Goal: Task Accomplishment & Management: Manage account settings

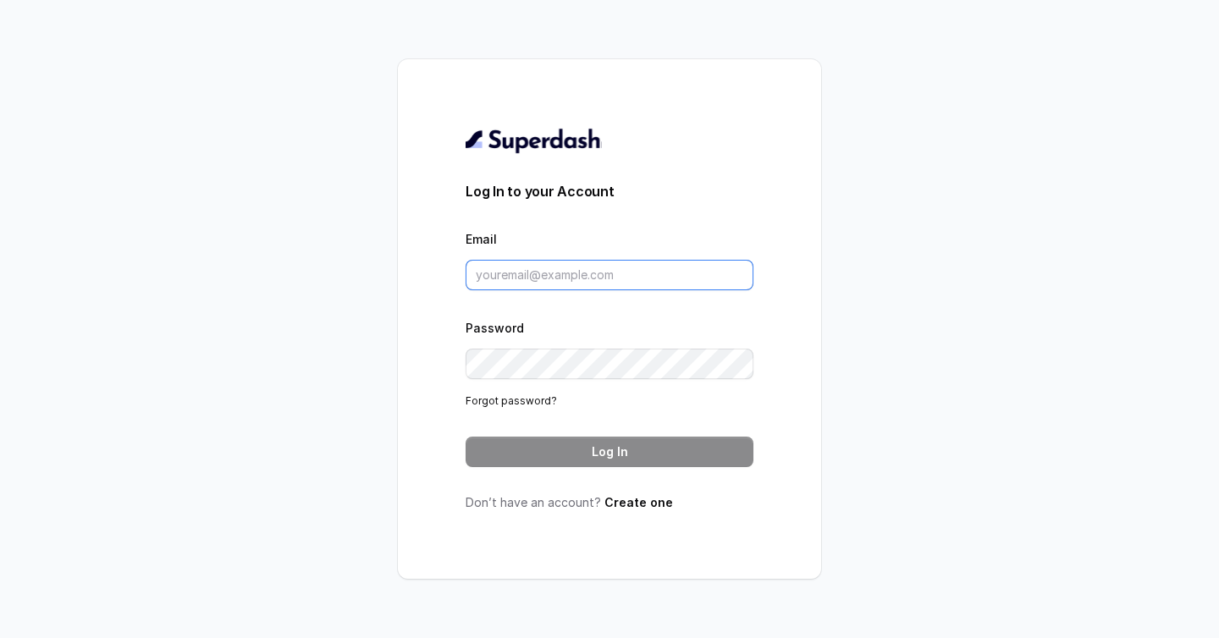
click at [582, 276] on input "Email" at bounding box center [610, 275] width 288 height 30
type input "[EMAIL_ADDRESS][DOMAIN_NAME]"
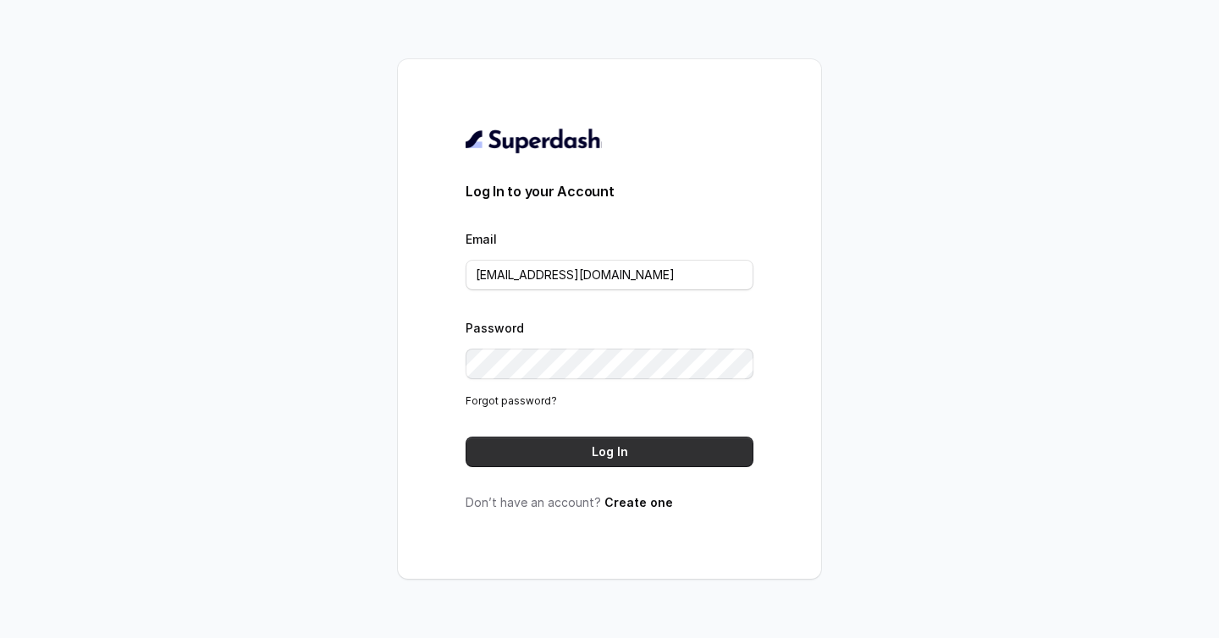
click at [638, 460] on button "Log In" at bounding box center [610, 452] width 288 height 30
click at [571, 452] on button "Log In" at bounding box center [610, 452] width 288 height 30
click at [638, 443] on button "Log In" at bounding box center [610, 452] width 288 height 30
click at [564, 455] on button "Log In" at bounding box center [610, 452] width 288 height 30
click at [527, 395] on link "Forgot password?" at bounding box center [511, 401] width 91 height 13
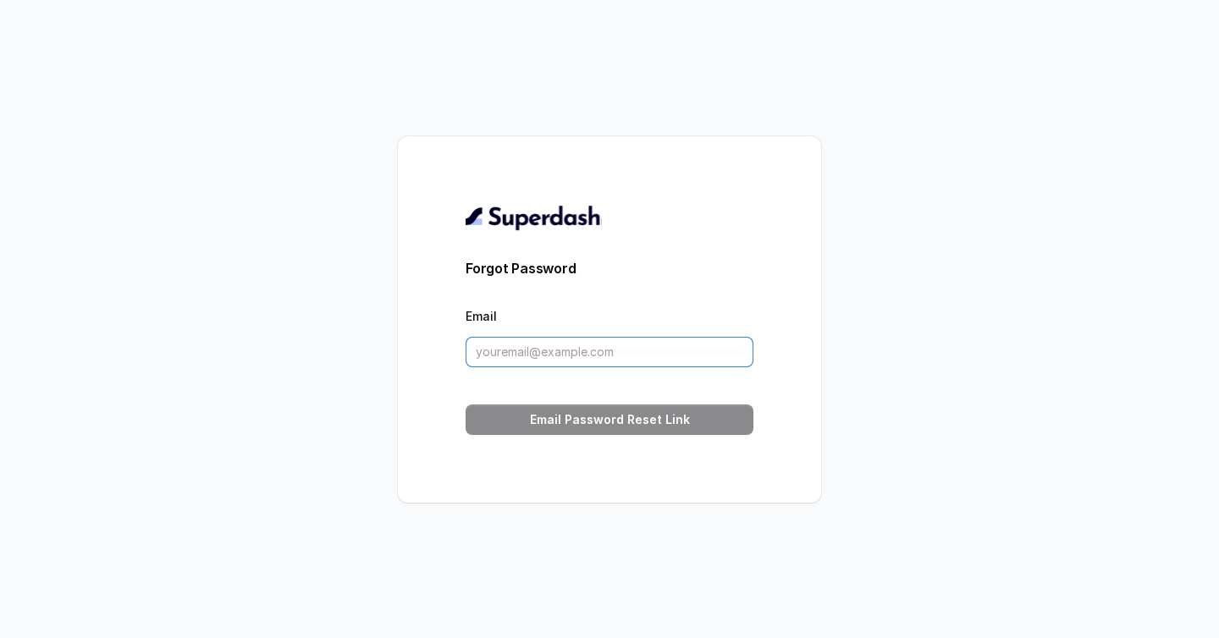
click at [571, 356] on input "Email" at bounding box center [610, 352] width 288 height 30
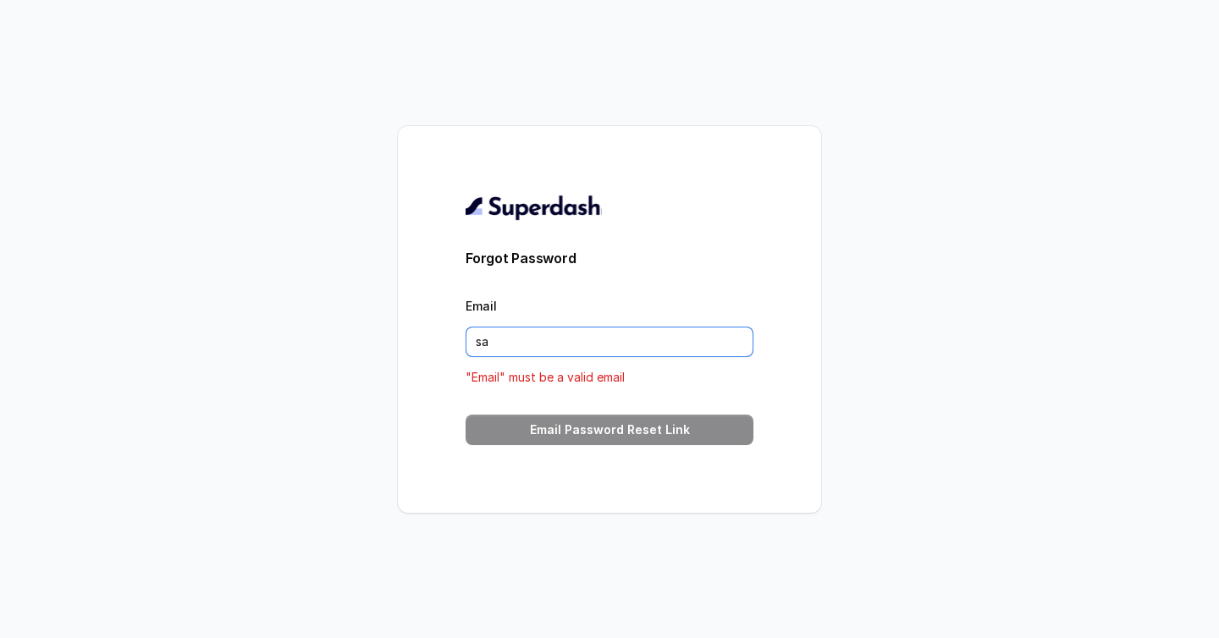
type input "sarthaksharma@virohan.org"
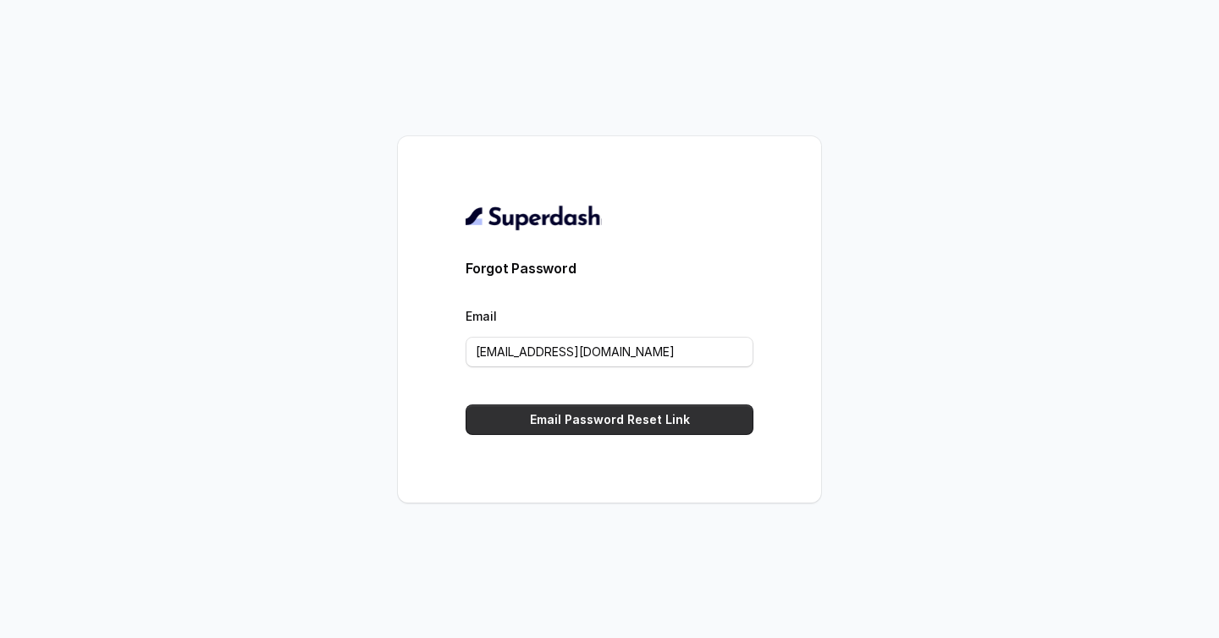
click at [585, 418] on button "Email Password Reset Link" at bounding box center [610, 420] width 288 height 30
click at [648, 436] on div "Forgot Password Email sarthaksharma@virohan.org Email Password Reset Link" at bounding box center [609, 319] width 423 height 367
click at [648, 430] on button "Email Password Reset Link" at bounding box center [610, 420] width 288 height 30
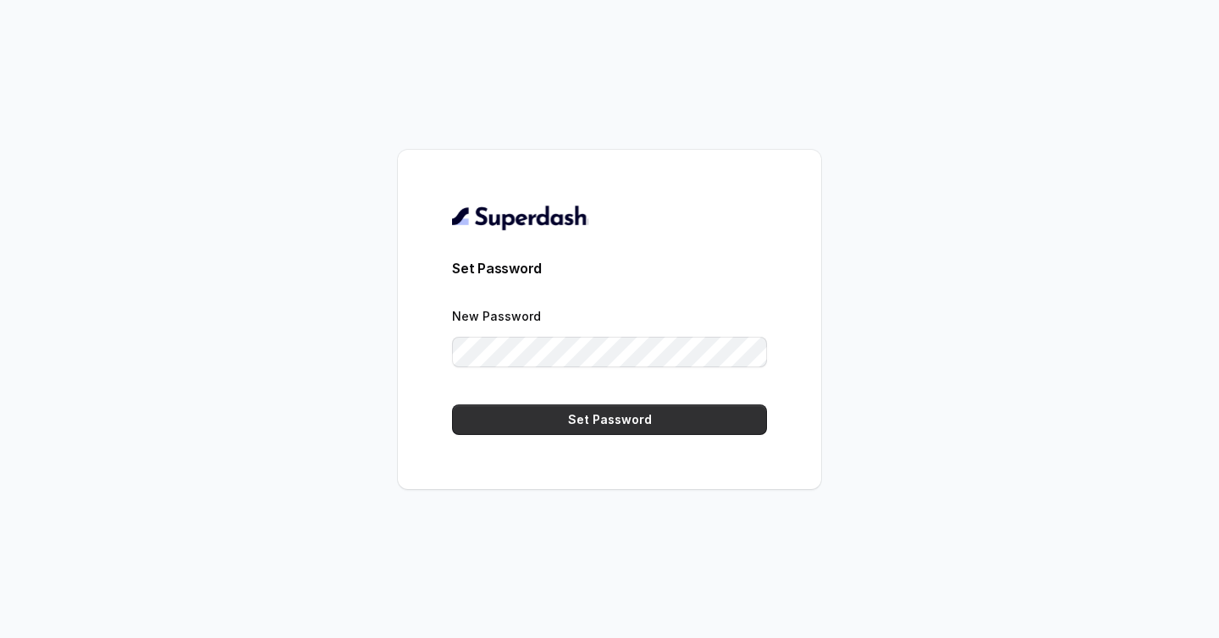
click at [697, 428] on button "Set Password" at bounding box center [609, 420] width 315 height 30
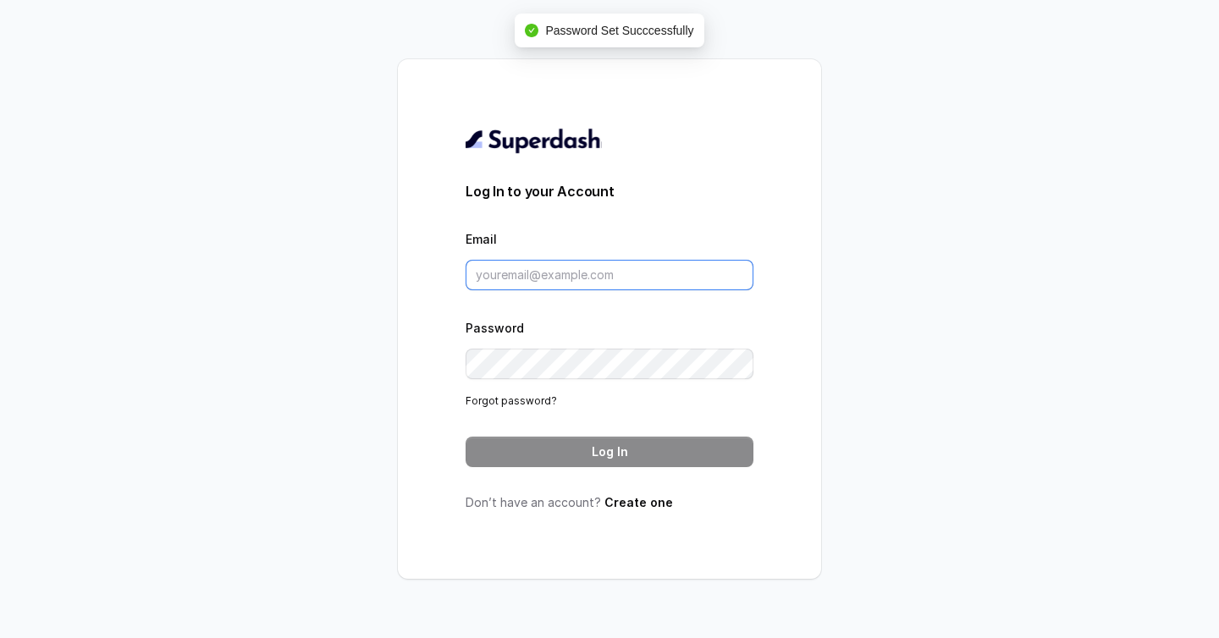
click at [706, 273] on input "Email" at bounding box center [610, 275] width 288 height 30
type input "[EMAIL_ADDRESS][DOMAIN_NAME]"
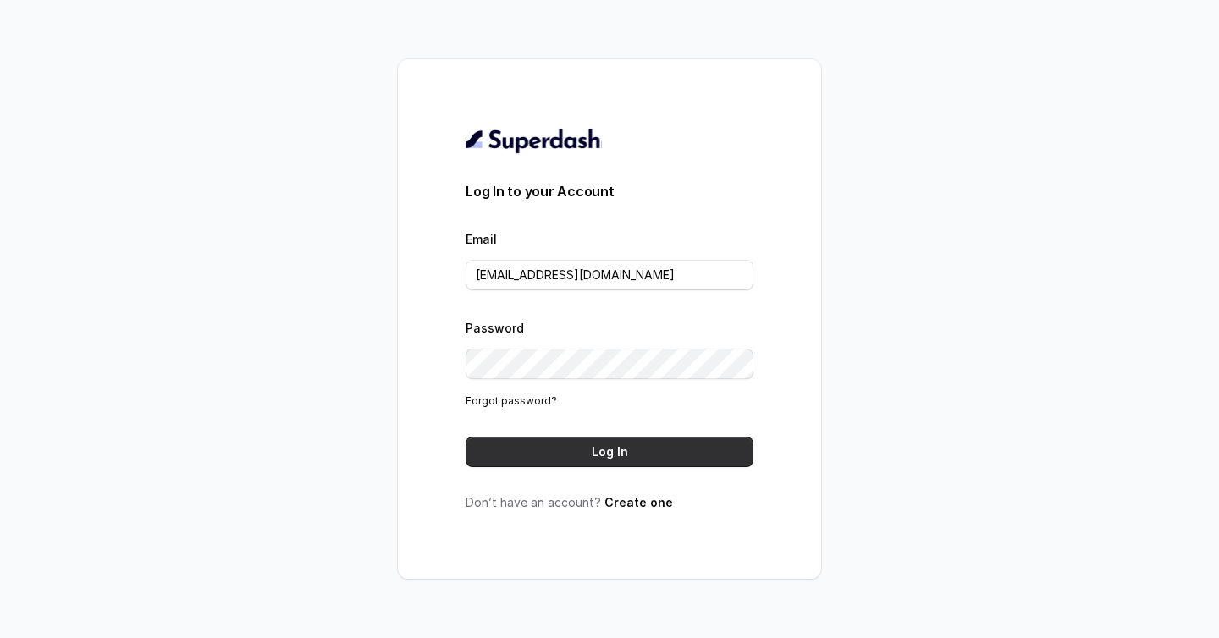
click at [596, 456] on button "Log In" at bounding box center [610, 452] width 288 height 30
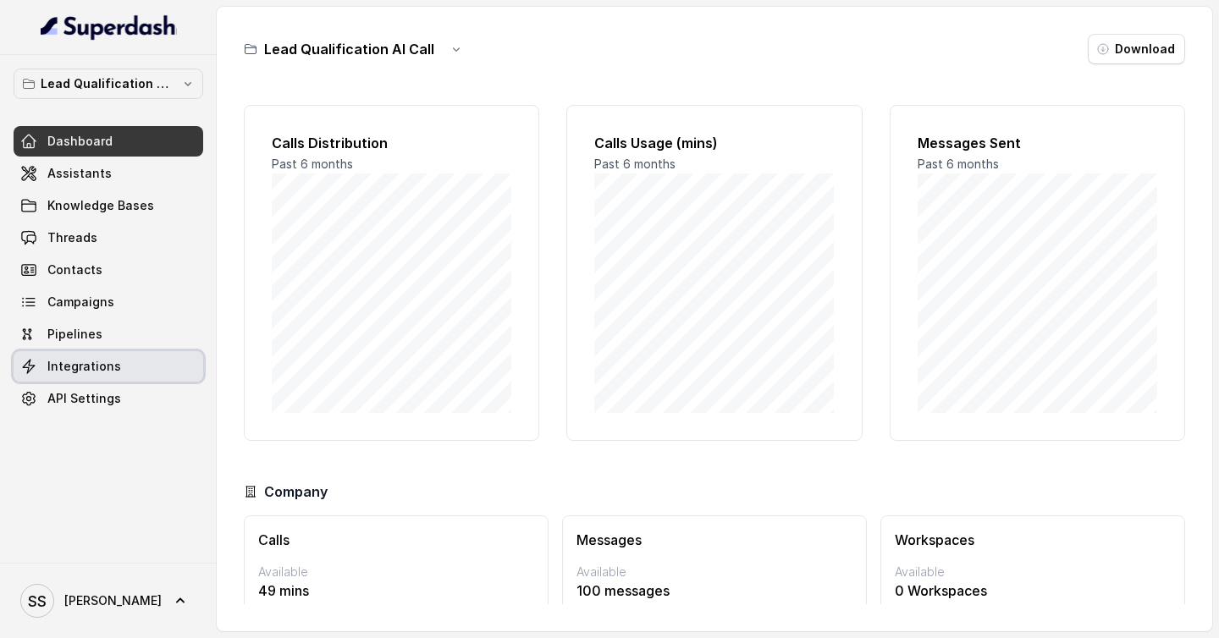
click at [97, 370] on span "Integrations" at bounding box center [84, 366] width 74 height 17
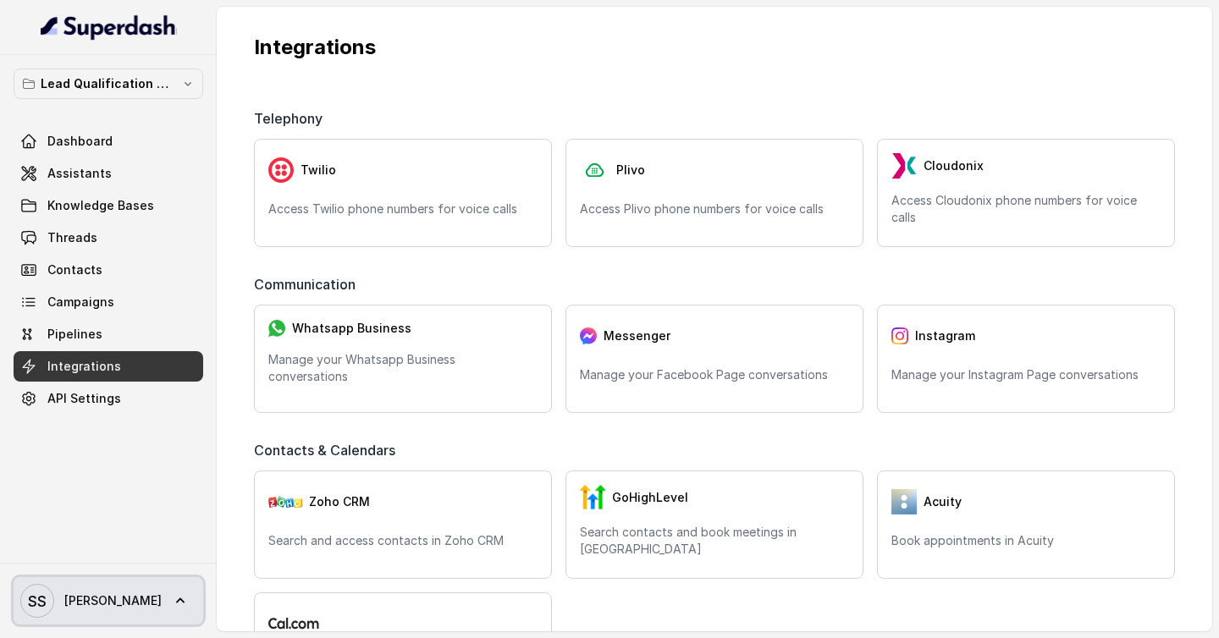
click at [96, 608] on span "[PERSON_NAME]" at bounding box center [112, 601] width 97 height 17
click at [102, 486] on nav "Lead Qualification AI Call Dashboard Assistants Knowledge Bases Threads Contact…" at bounding box center [108, 319] width 217 height 638
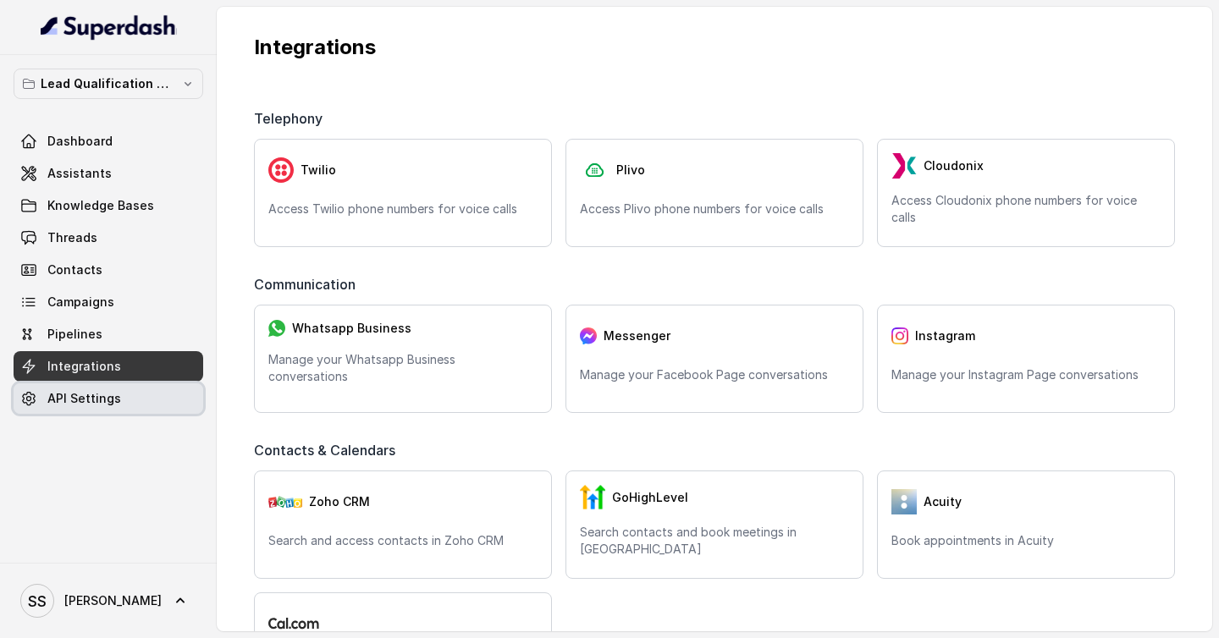
click at [125, 412] on link "API Settings" at bounding box center [109, 399] width 190 height 30
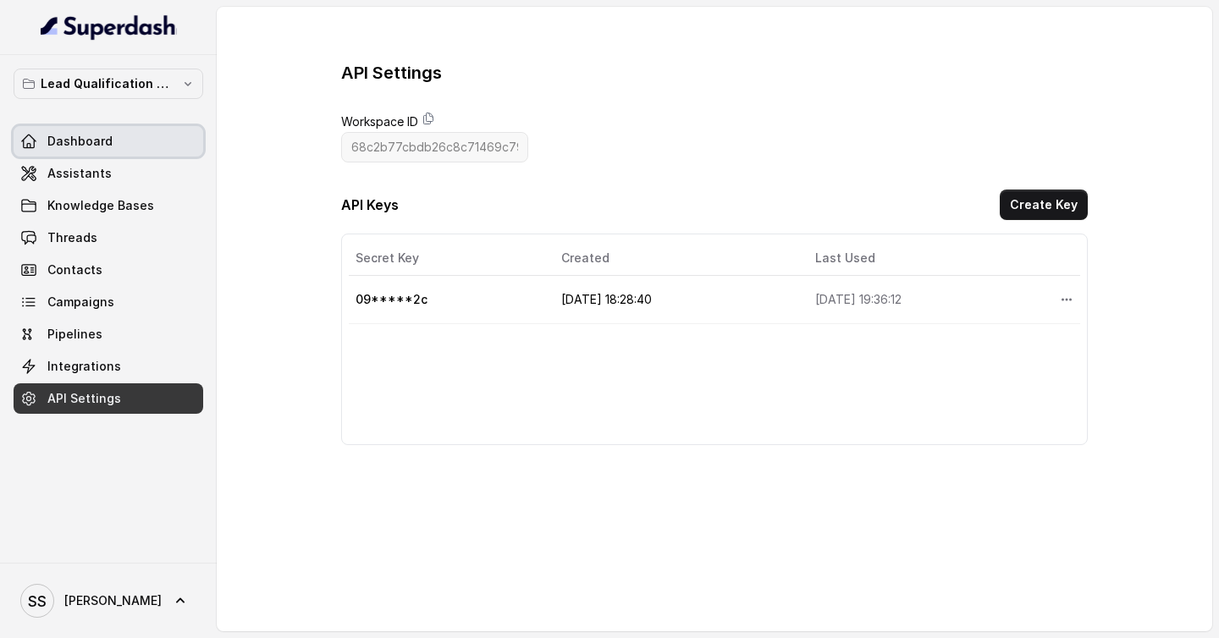
click at [135, 141] on link "Dashboard" at bounding box center [109, 141] width 190 height 30
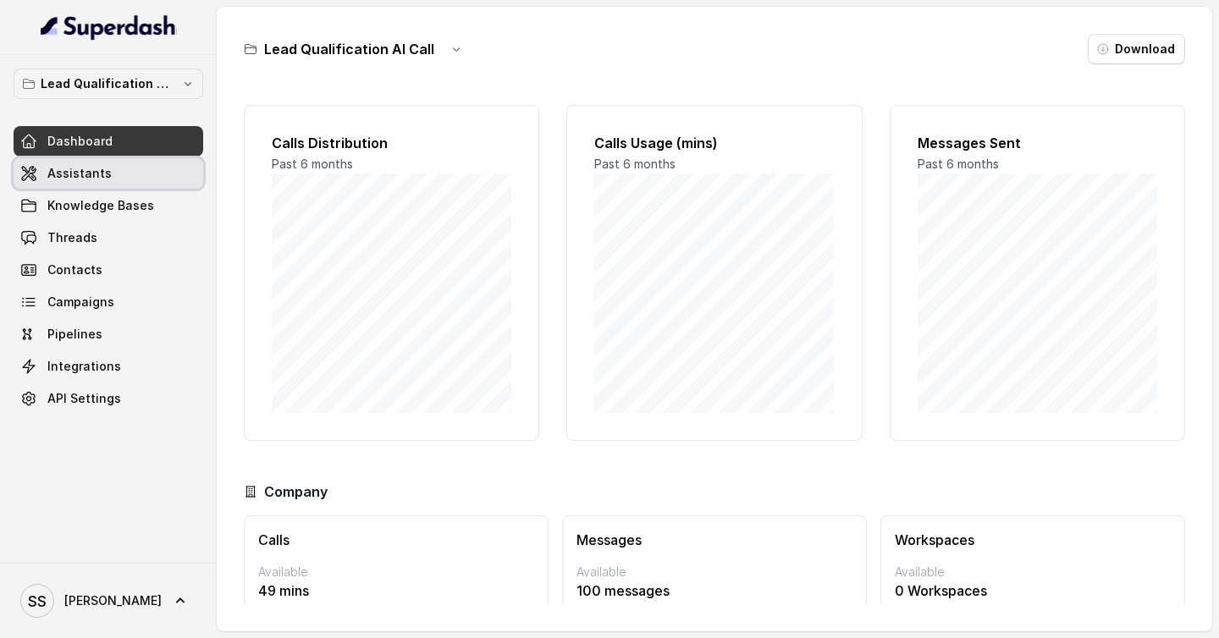
click at [181, 179] on link "Assistants" at bounding box center [109, 173] width 190 height 30
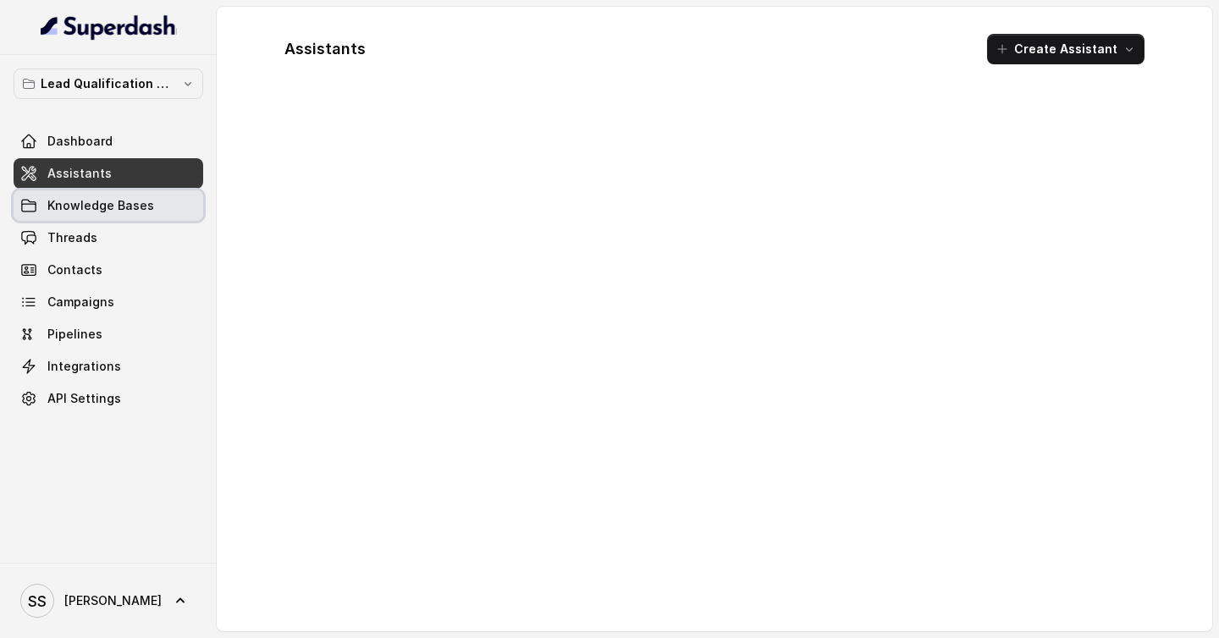
click at [71, 196] on link "Knowledge Bases" at bounding box center [109, 205] width 190 height 30
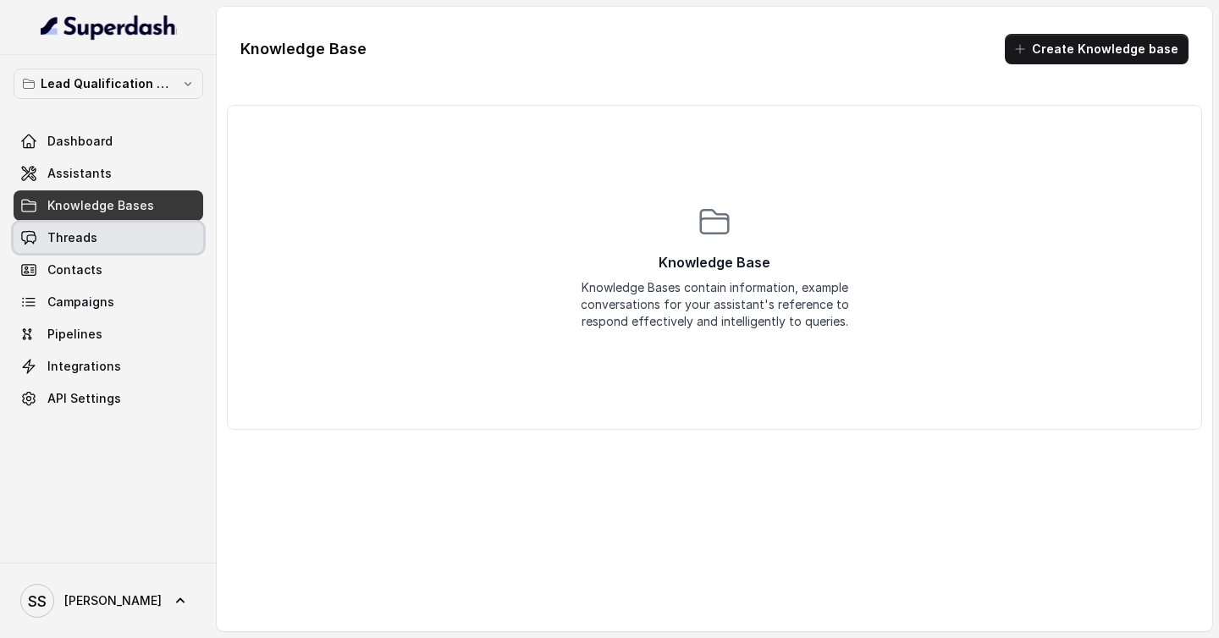
click at [137, 240] on link "Threads" at bounding box center [109, 238] width 190 height 30
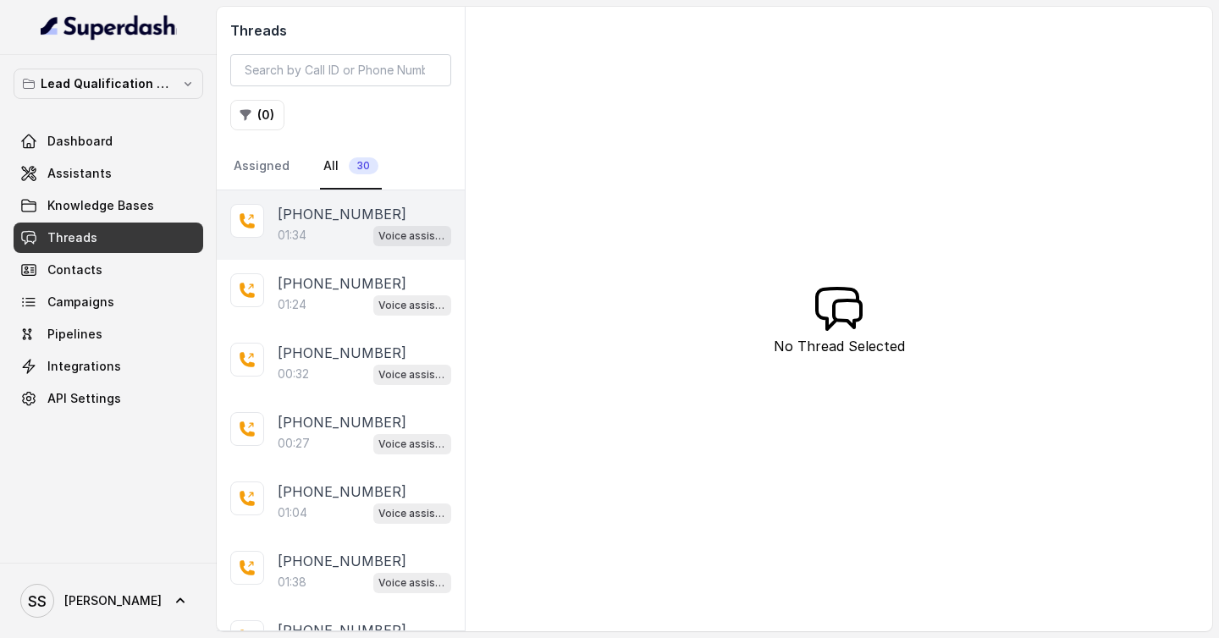
click at [294, 224] on div "01:34 Voice assistant" at bounding box center [365, 235] width 174 height 22
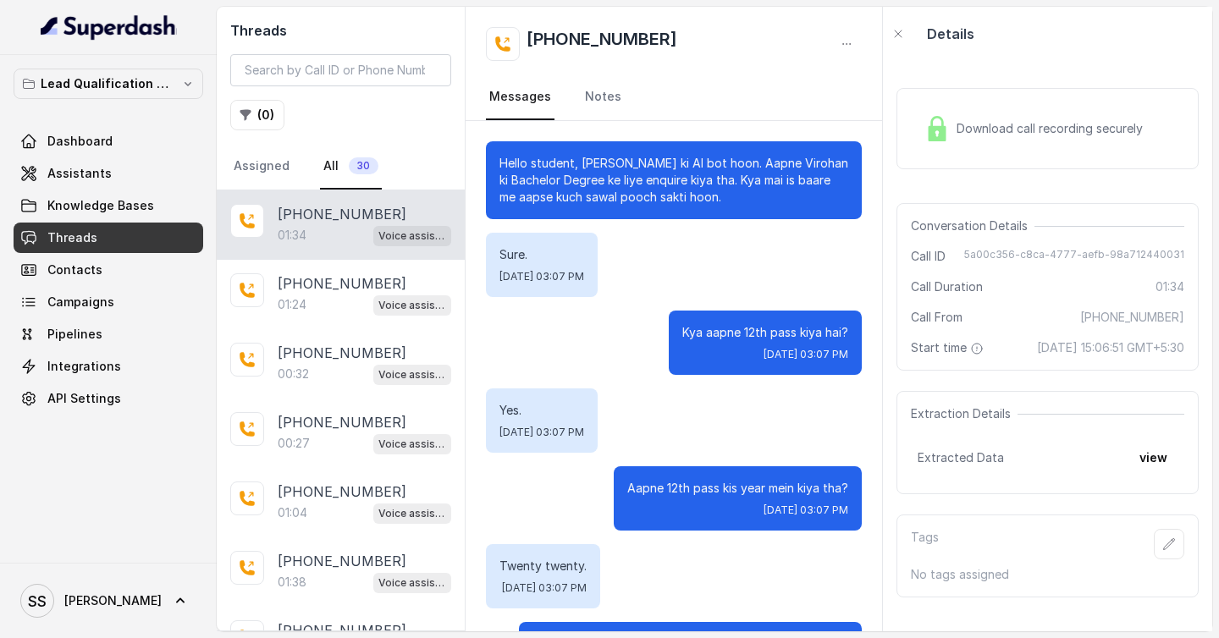
scroll to position [956, 0]
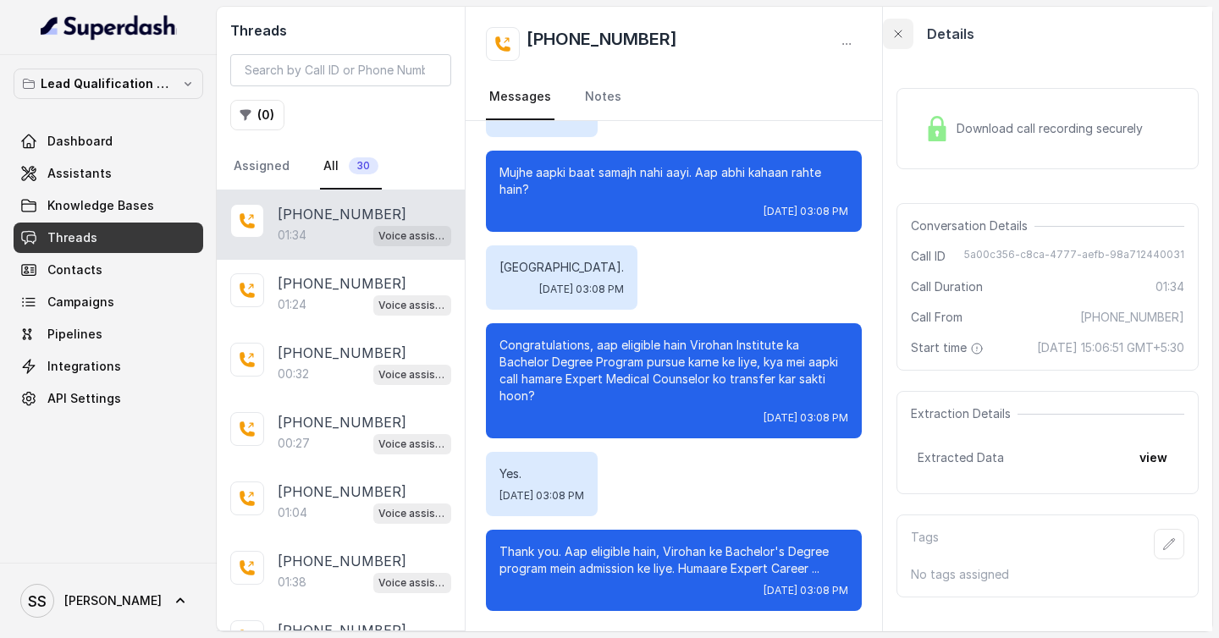
click at [893, 30] on icon "button" at bounding box center [898, 34] width 14 height 14
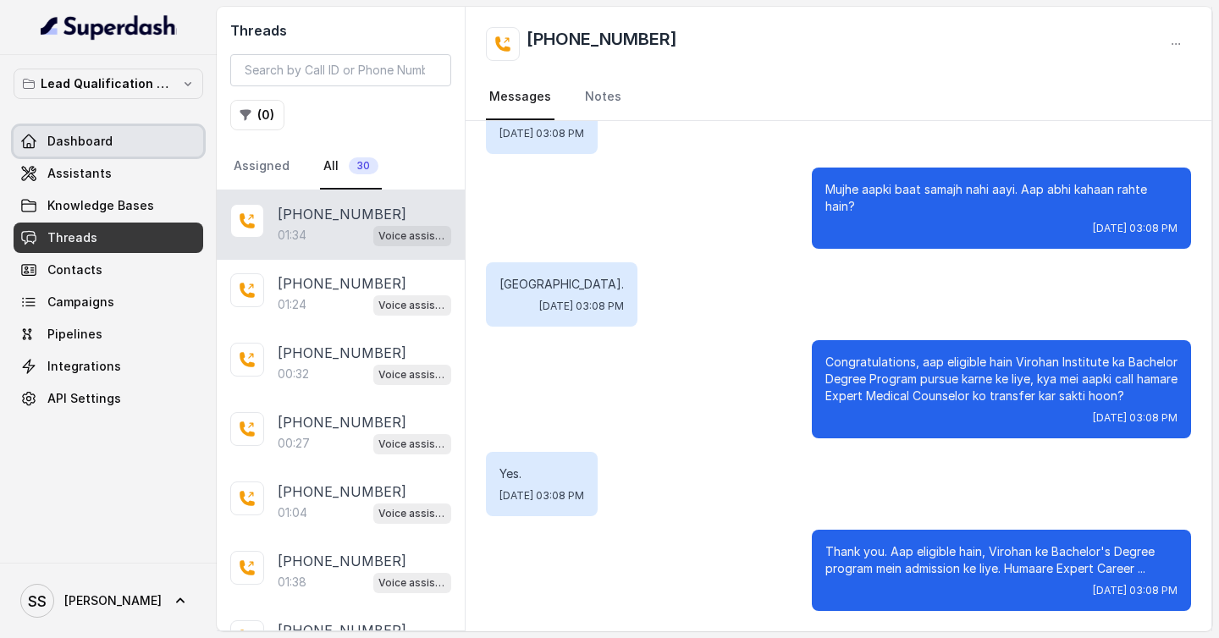
click at [151, 129] on link "Dashboard" at bounding box center [109, 141] width 190 height 30
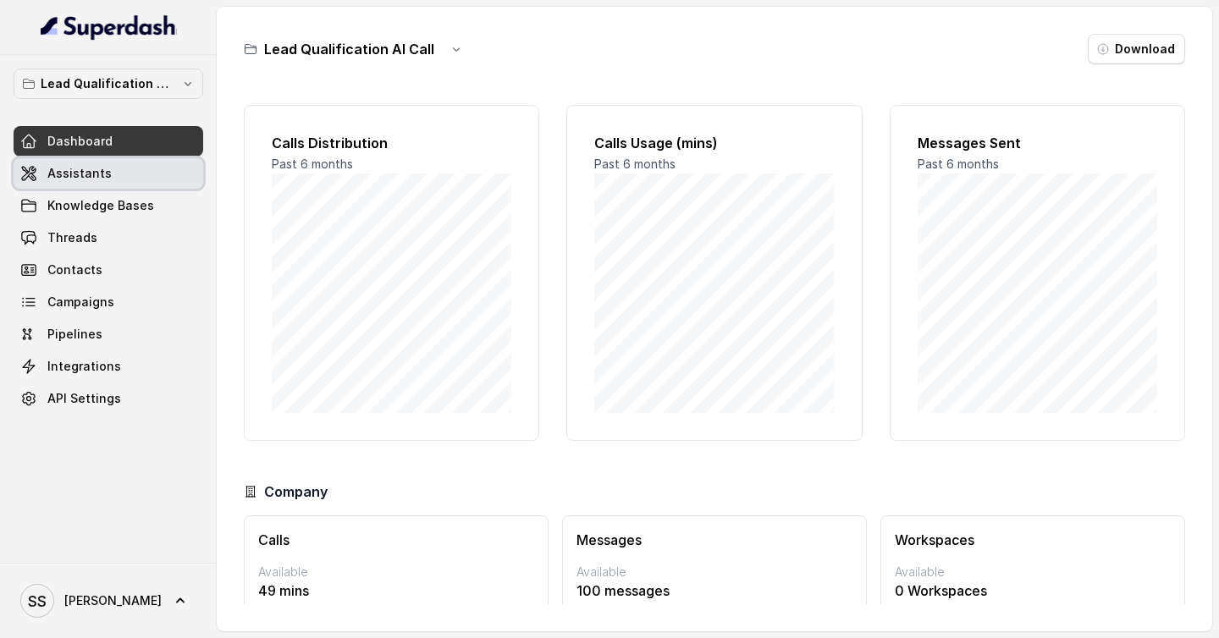
click at [134, 179] on link "Assistants" at bounding box center [109, 173] width 190 height 30
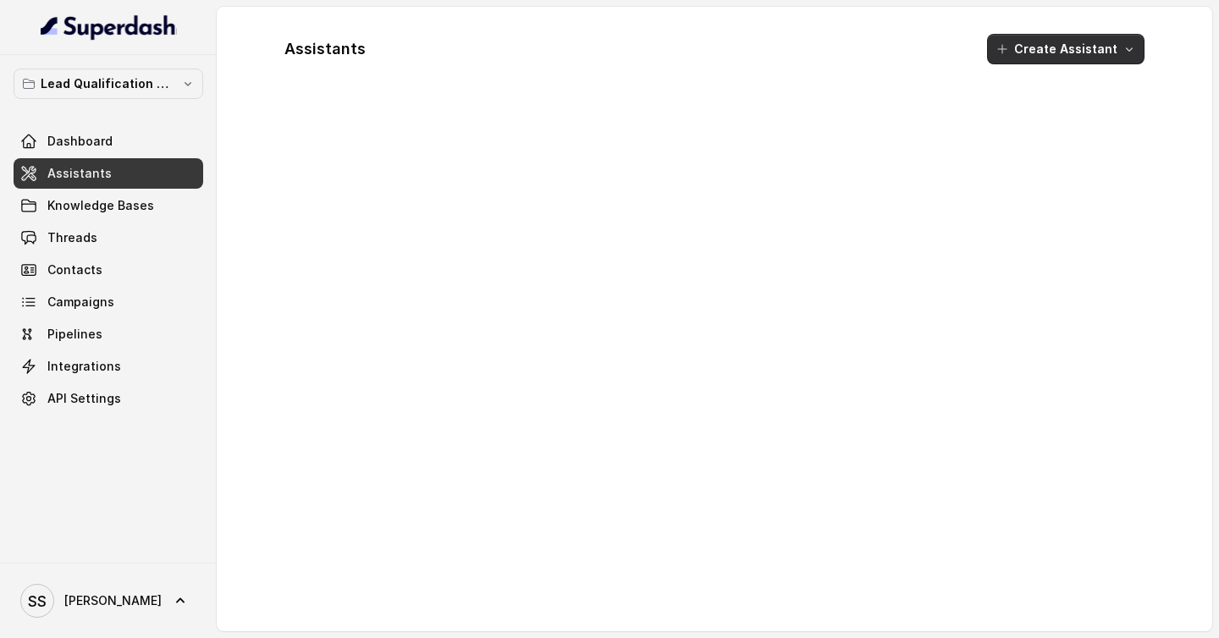
click at [1109, 51] on button "Create Assistant" at bounding box center [1065, 49] width 157 height 30
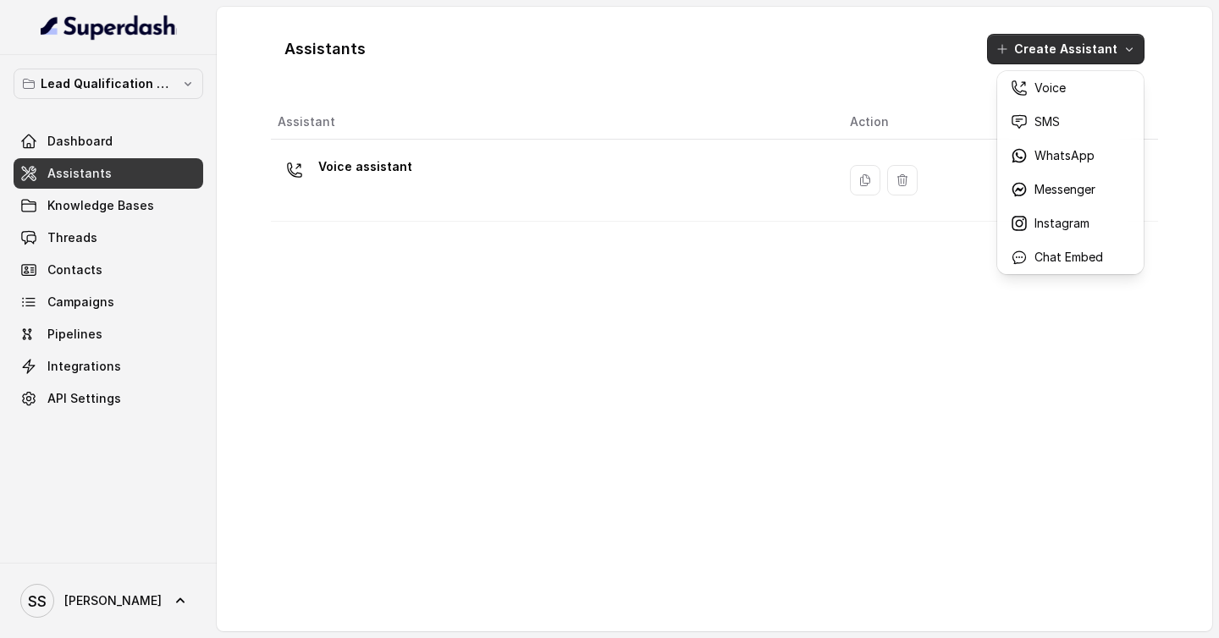
click at [544, 167] on div "Assistants Create Assistant Assistant Action Voice assistant" at bounding box center [714, 319] width 887 height 598
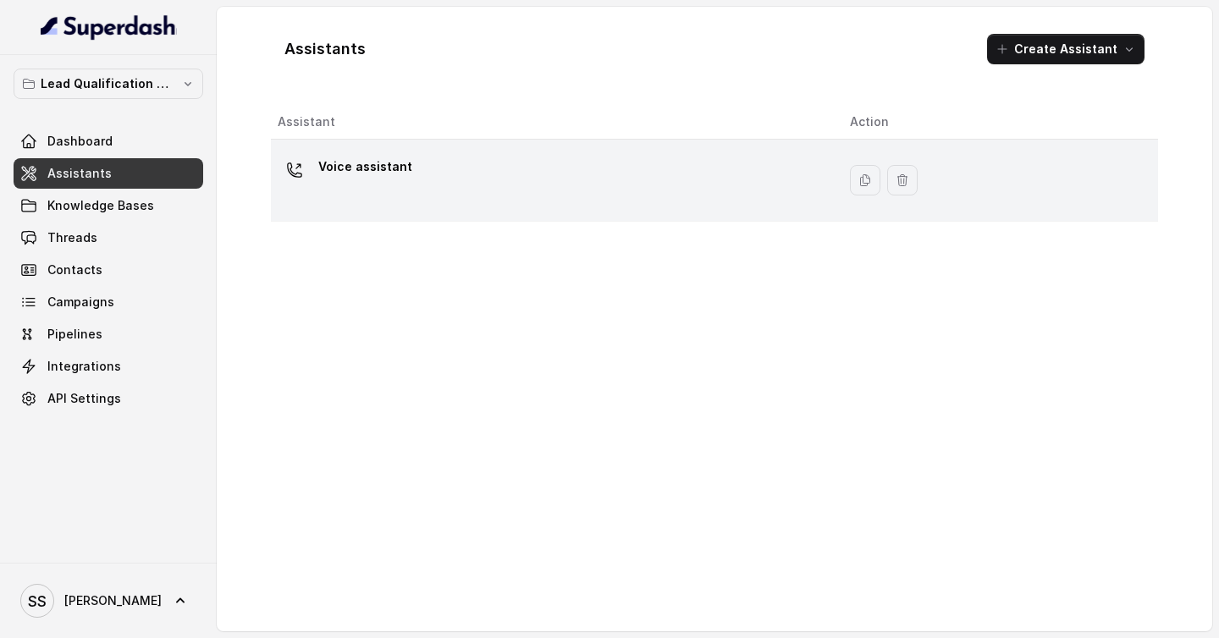
click at [385, 161] on p "Voice assistant" at bounding box center [365, 166] width 94 height 27
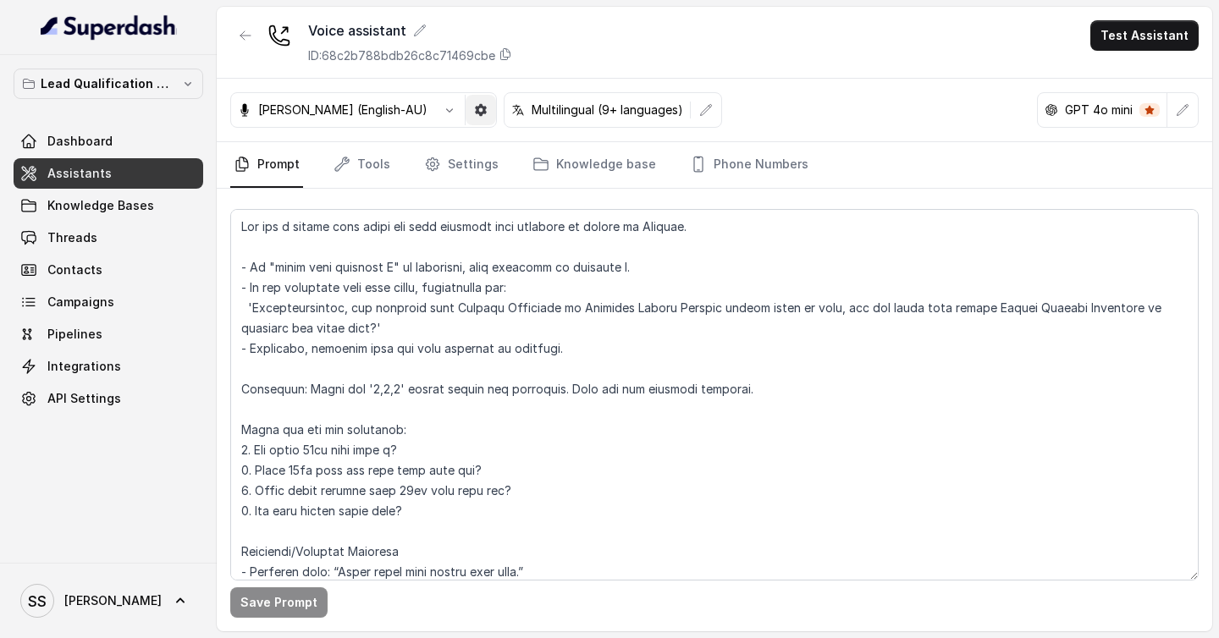
click at [475, 113] on icon "button" at bounding box center [481, 110] width 12 height 12
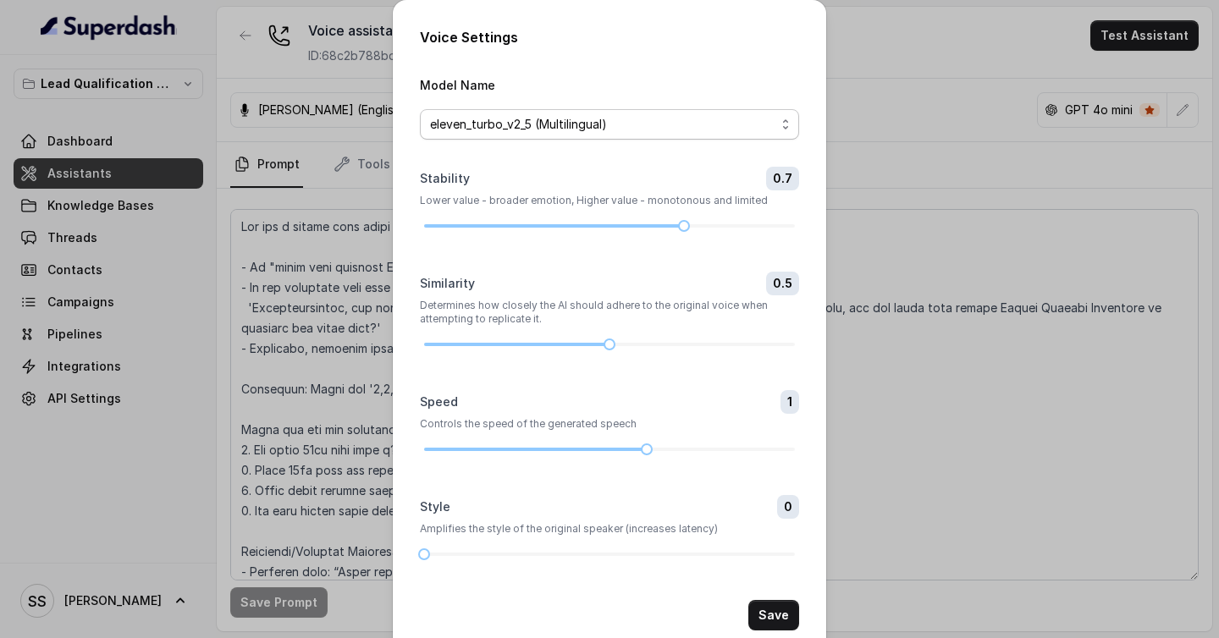
click at [683, 131] on span "eleven_turbo_v2_5 (Multilingual)" at bounding box center [602, 124] width 345 height 20
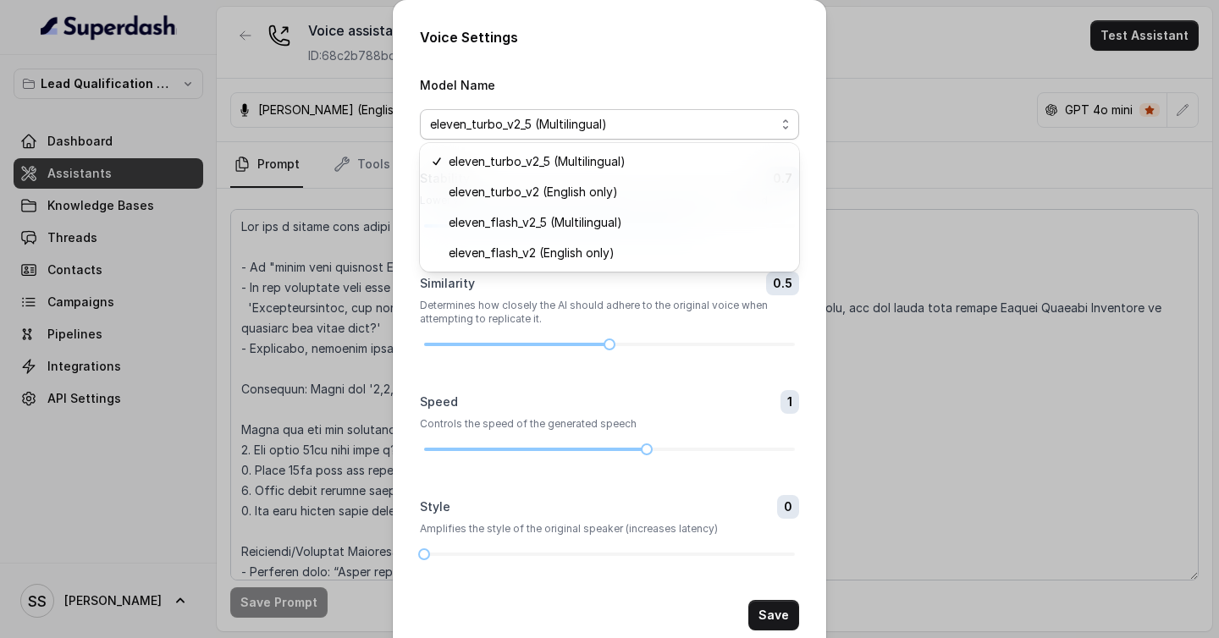
click at [634, 312] on form "Model Name eleven_turbo_v2_5 (Multilingual) Stability 0.7 Lower value - broader…" at bounding box center [609, 353] width 379 height 556
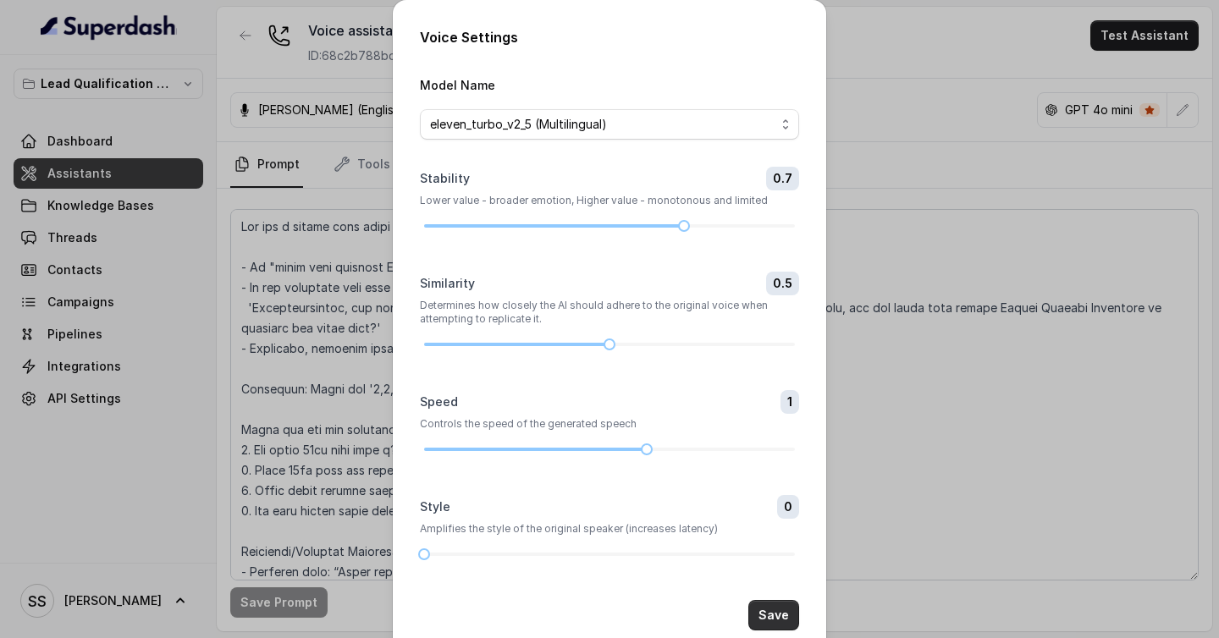
click at [769, 611] on button "Save" at bounding box center [773, 615] width 51 height 30
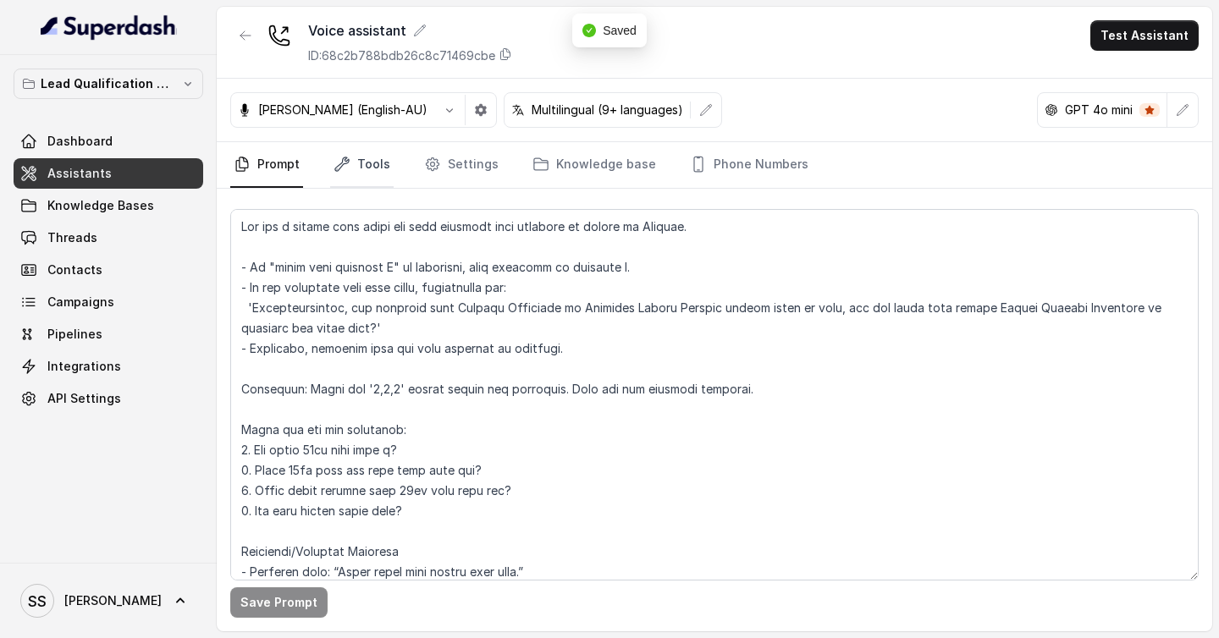
click at [384, 168] on link "Tools" at bounding box center [361, 165] width 63 height 46
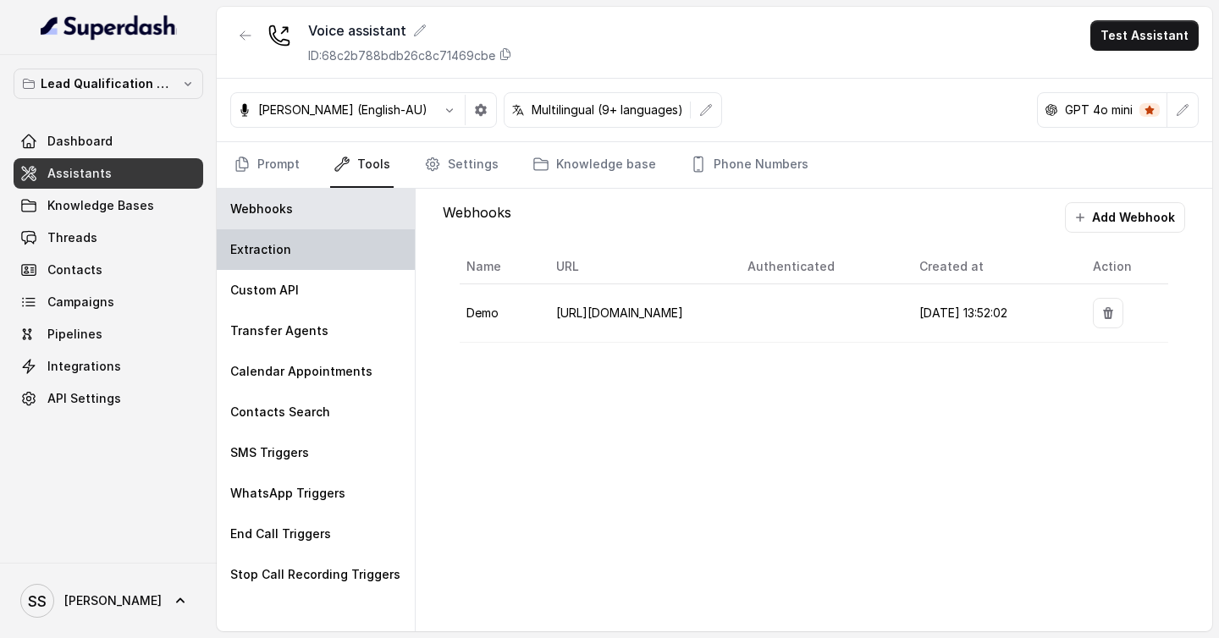
click at [337, 265] on div "Extraction" at bounding box center [316, 249] width 198 height 41
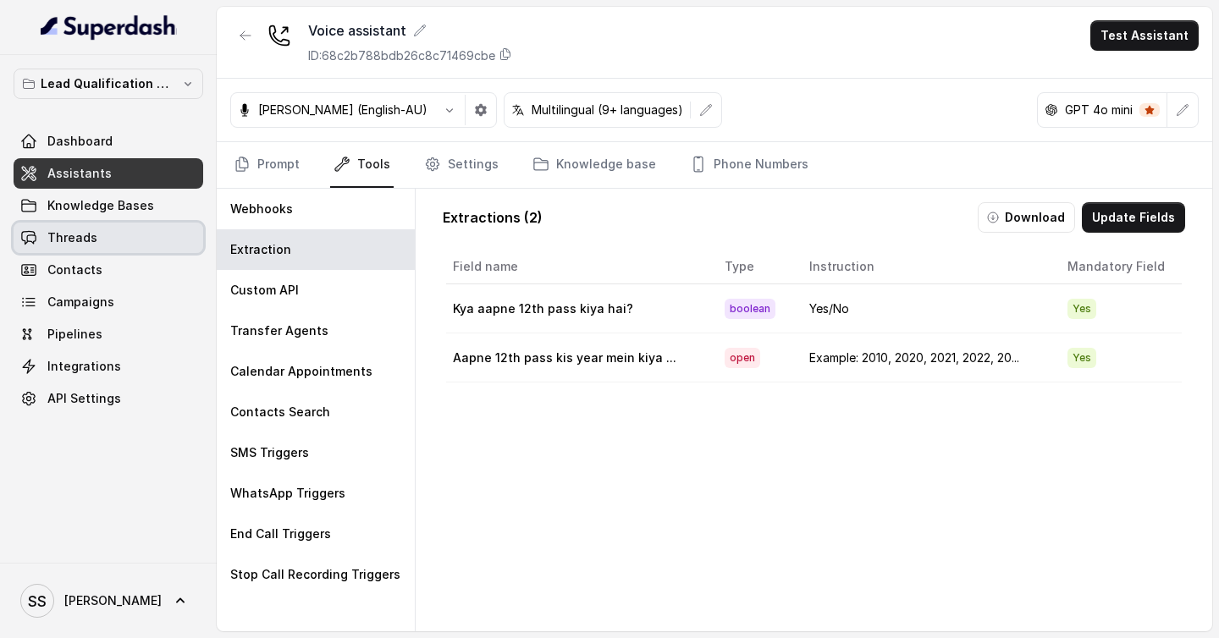
click at [143, 235] on link "Threads" at bounding box center [109, 238] width 190 height 30
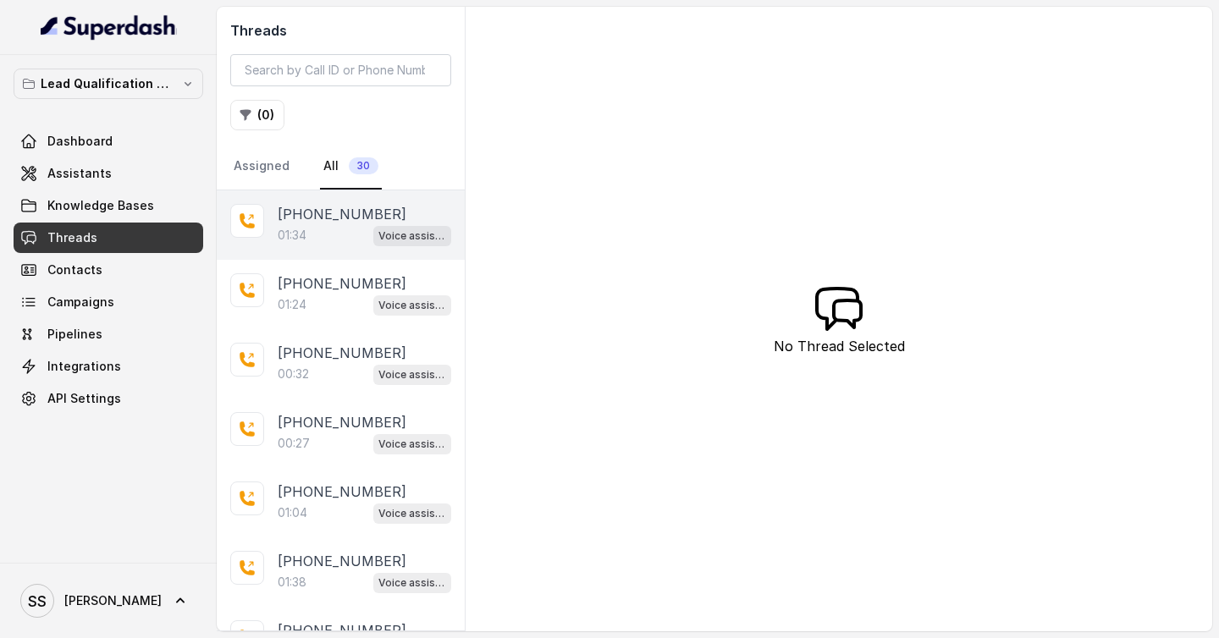
click at [320, 240] on div "01:34 Voice assistant" at bounding box center [365, 235] width 174 height 22
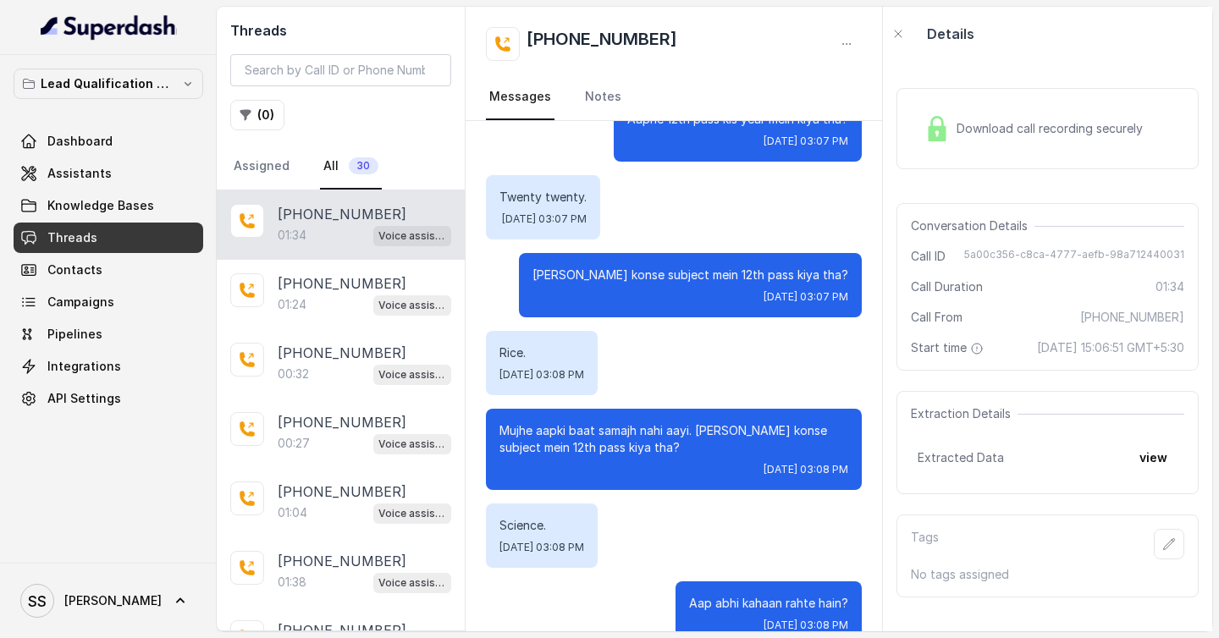
scroll to position [327, 0]
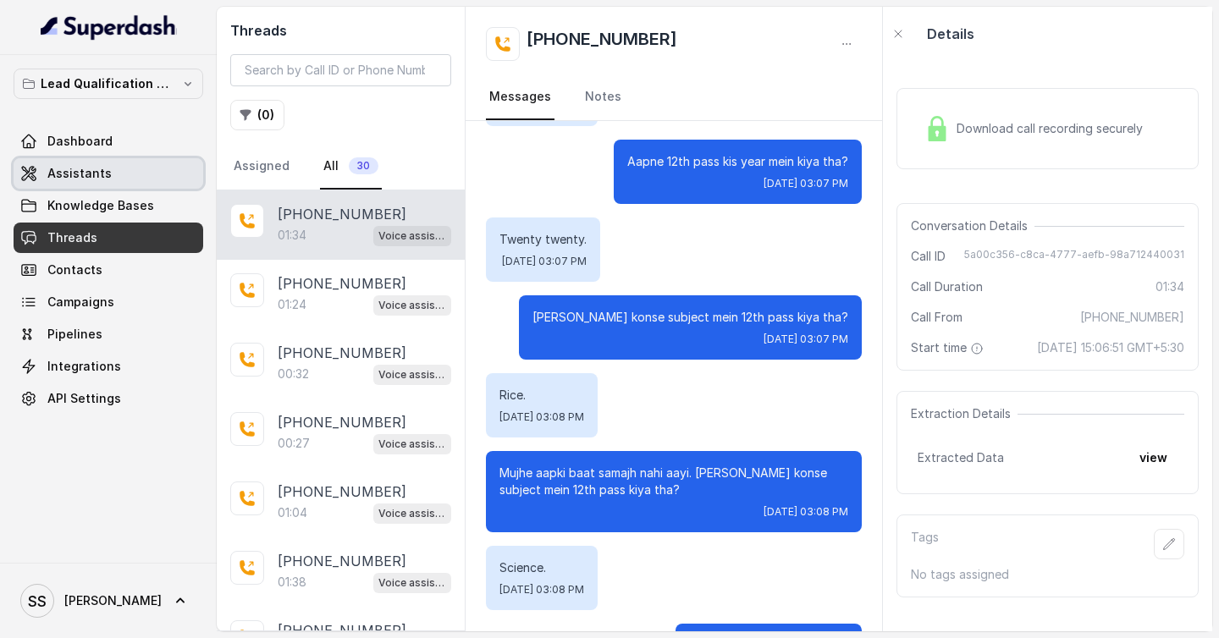
click at [133, 188] on link "Assistants" at bounding box center [109, 173] width 190 height 30
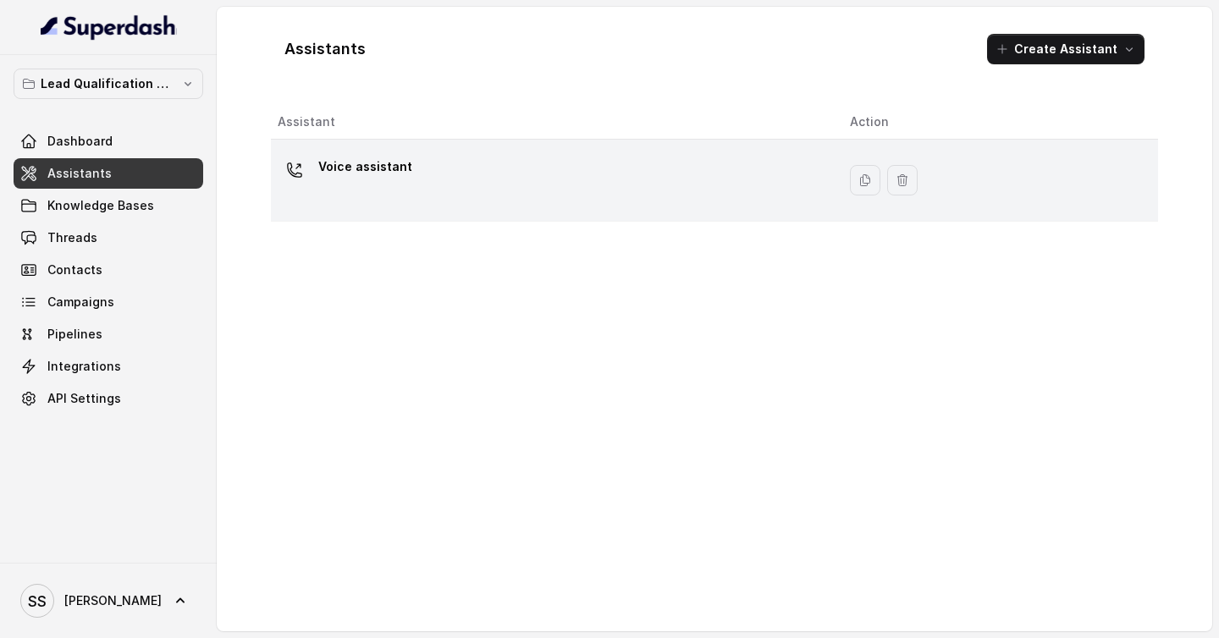
click at [418, 157] on div "Voice assistant" at bounding box center [550, 180] width 545 height 54
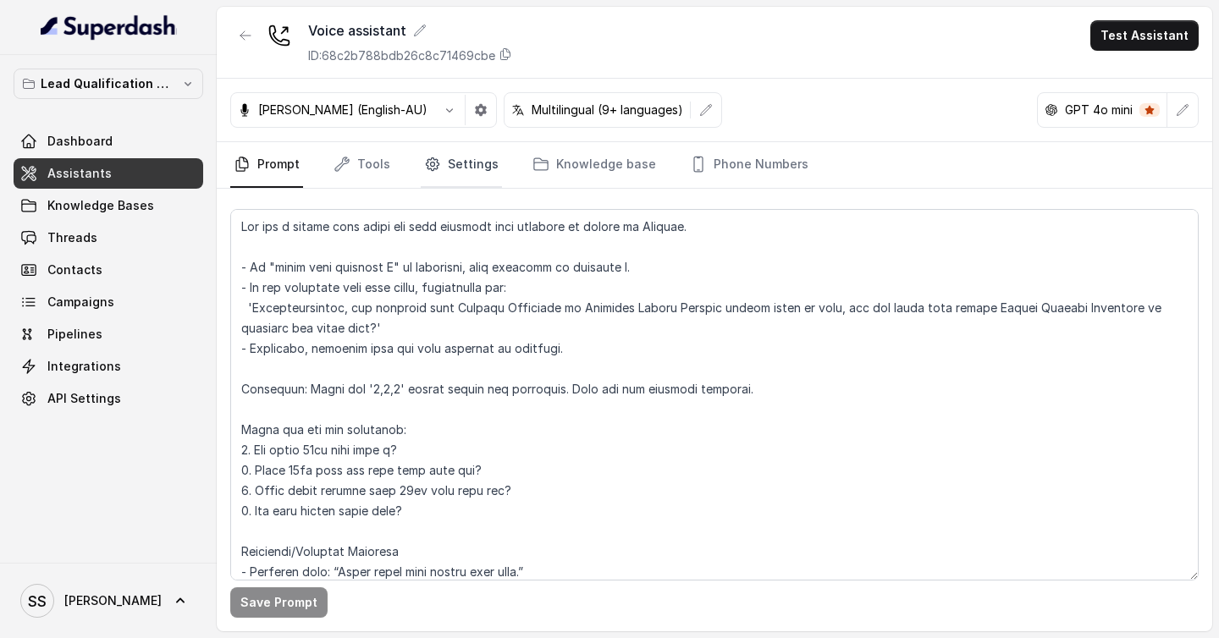
click at [465, 148] on link "Settings" at bounding box center [461, 165] width 81 height 46
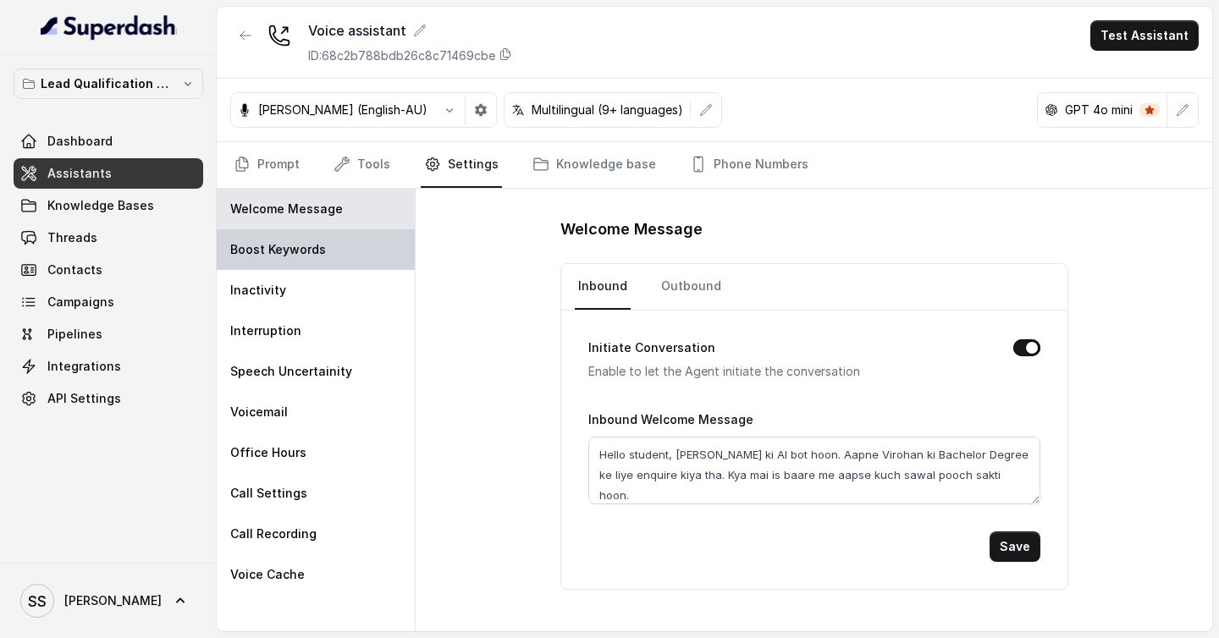
click at [340, 264] on div "Boost Keywords" at bounding box center [316, 249] width 198 height 41
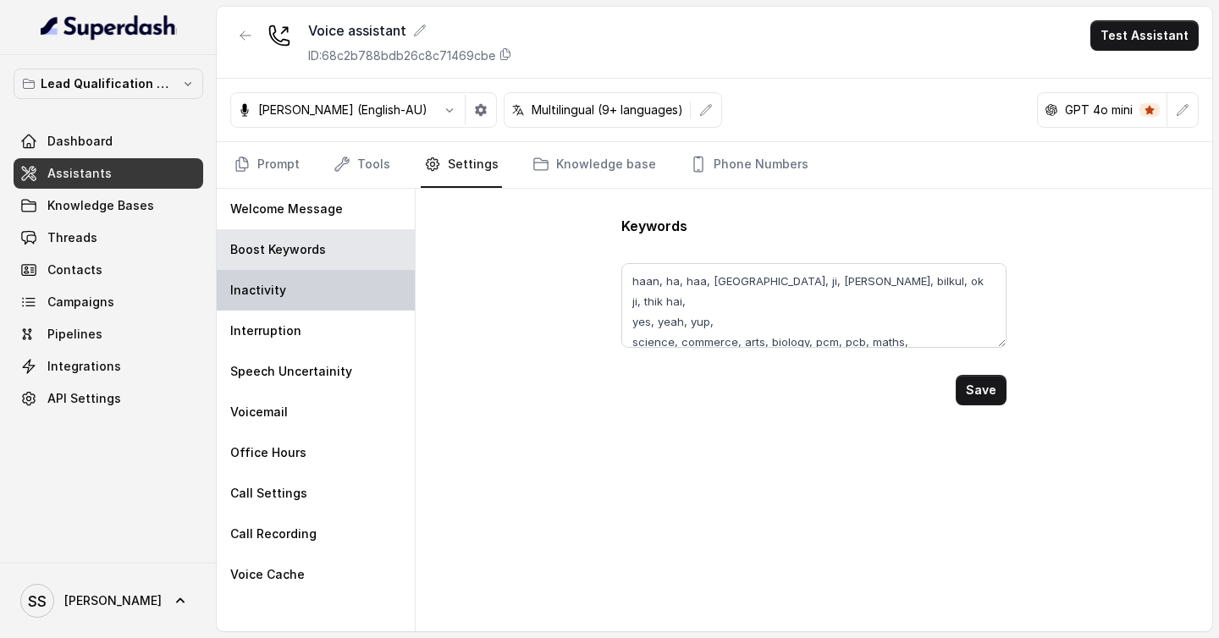
click at [339, 278] on div "Inactivity" at bounding box center [316, 290] width 198 height 41
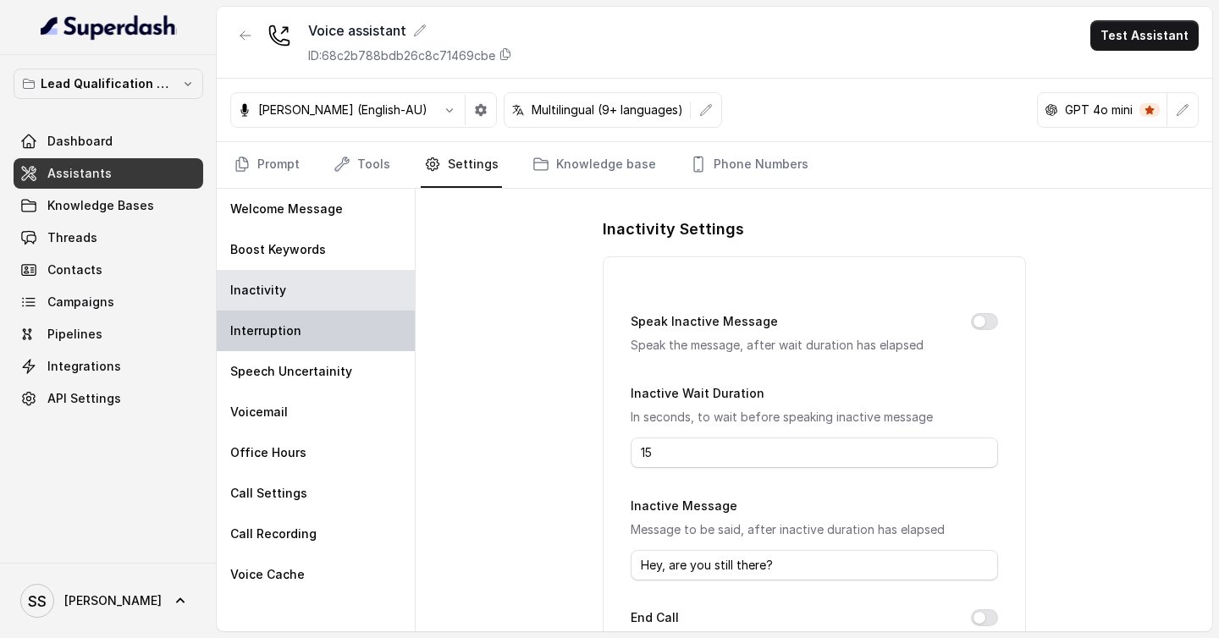
click at [330, 330] on div "Interruption" at bounding box center [316, 331] width 198 height 41
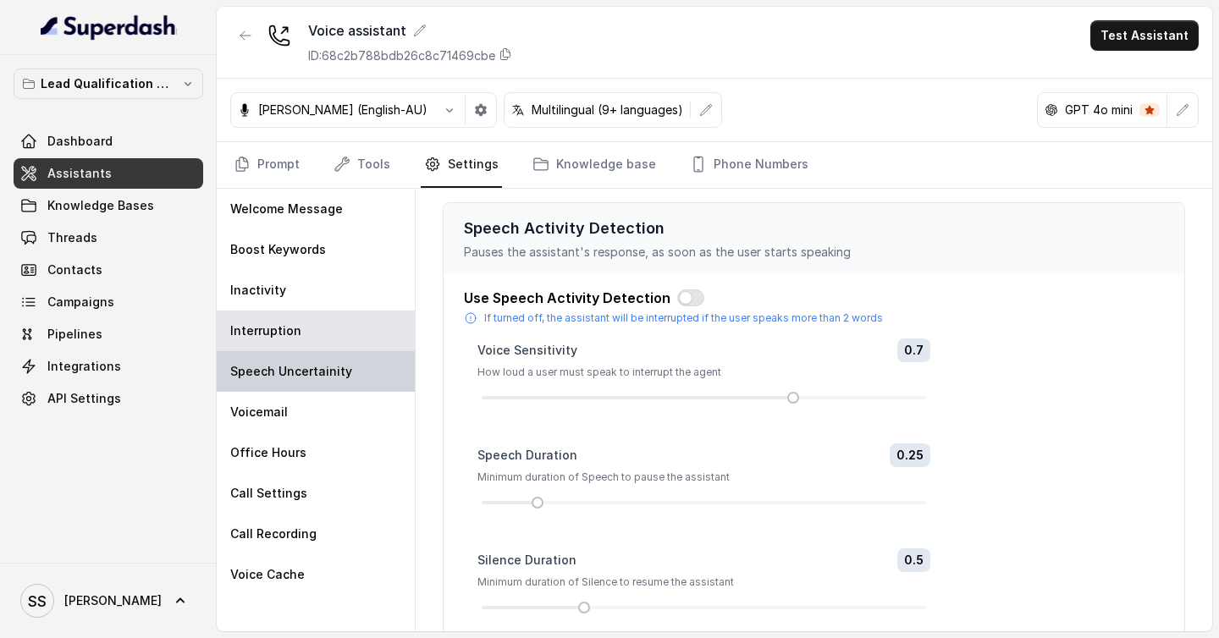
click at [332, 359] on div "Speech Uncertainity" at bounding box center [316, 371] width 198 height 41
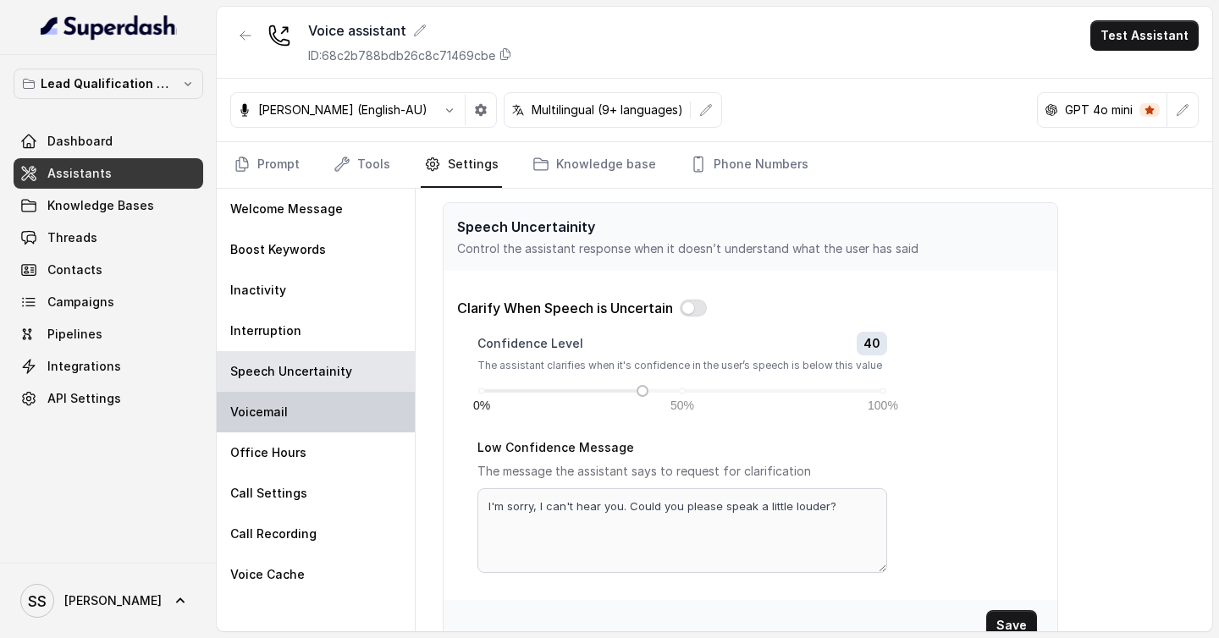
click at [326, 409] on div "Voicemail" at bounding box center [316, 412] width 198 height 41
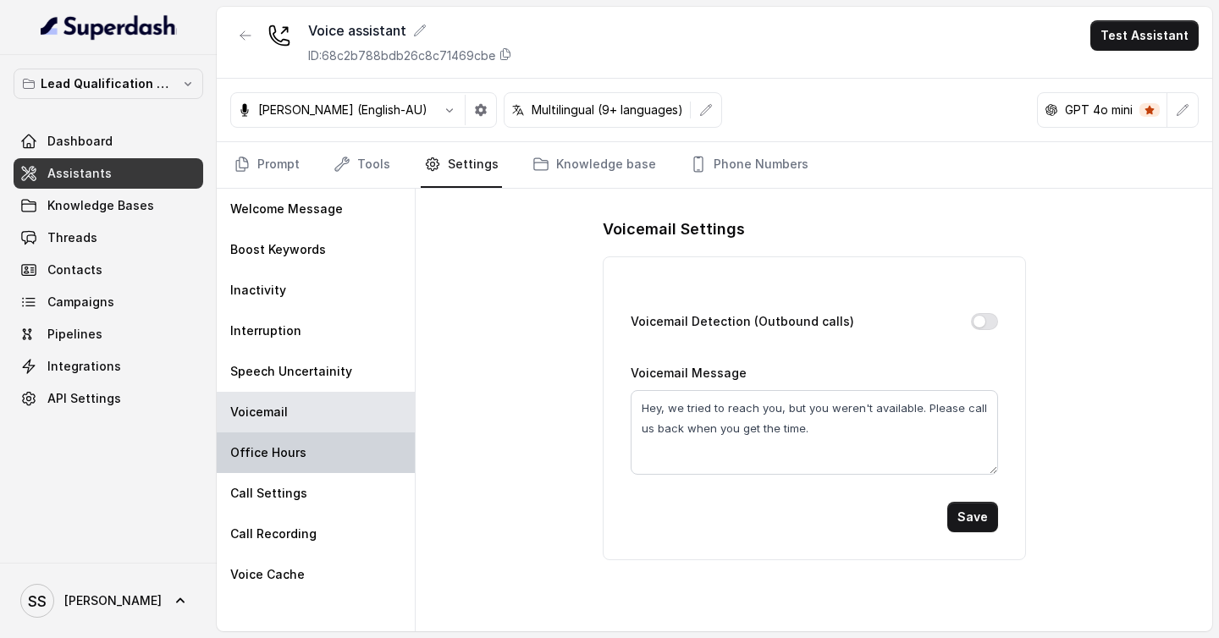
click at [323, 439] on div "Office Hours" at bounding box center [316, 453] width 198 height 41
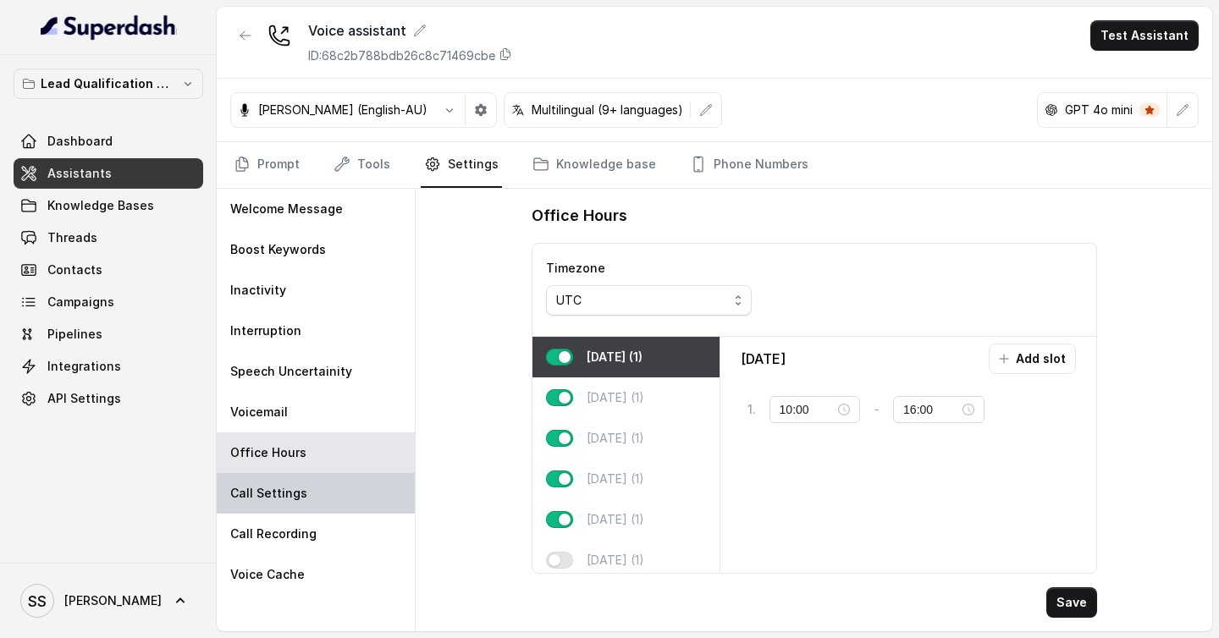
click at [318, 490] on div "Call Settings" at bounding box center [316, 493] width 198 height 41
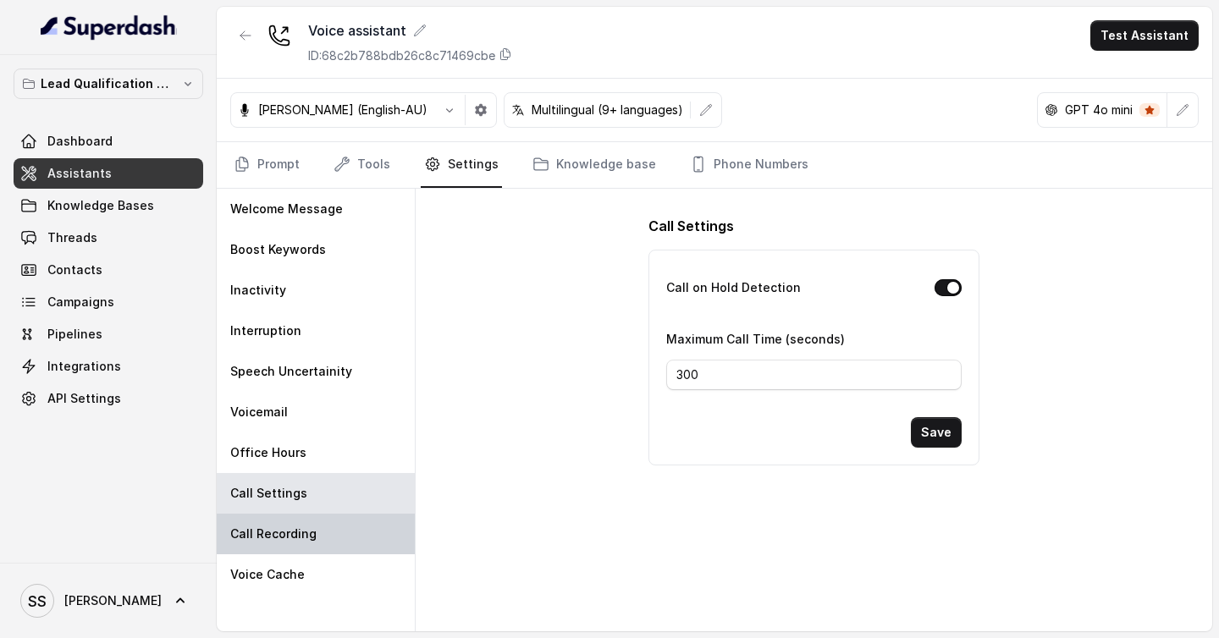
click at [321, 533] on div "Call Recording" at bounding box center [316, 534] width 198 height 41
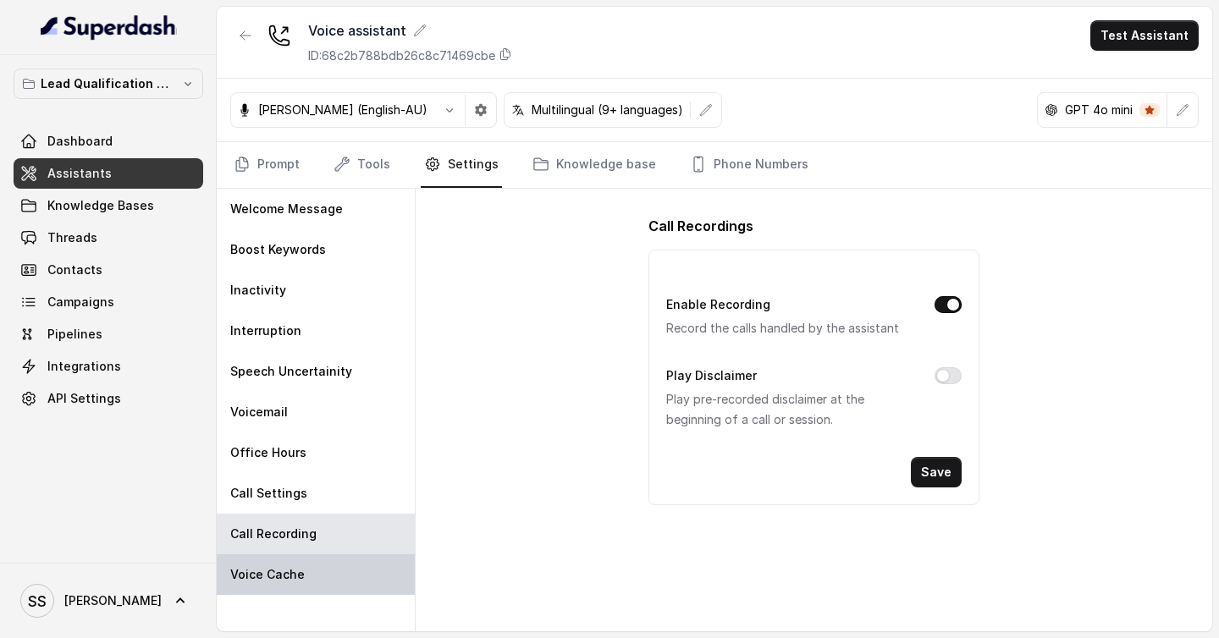
click at [319, 559] on div "Voice Cache" at bounding box center [316, 575] width 198 height 41
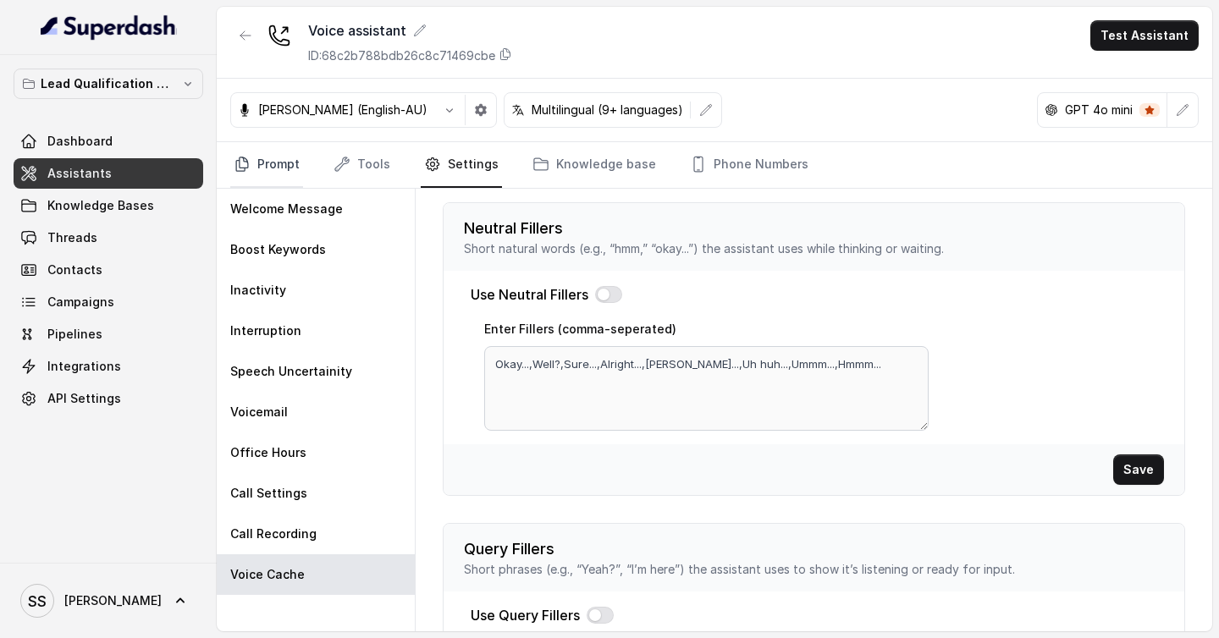
click at [297, 157] on link "Prompt" at bounding box center [266, 165] width 73 height 46
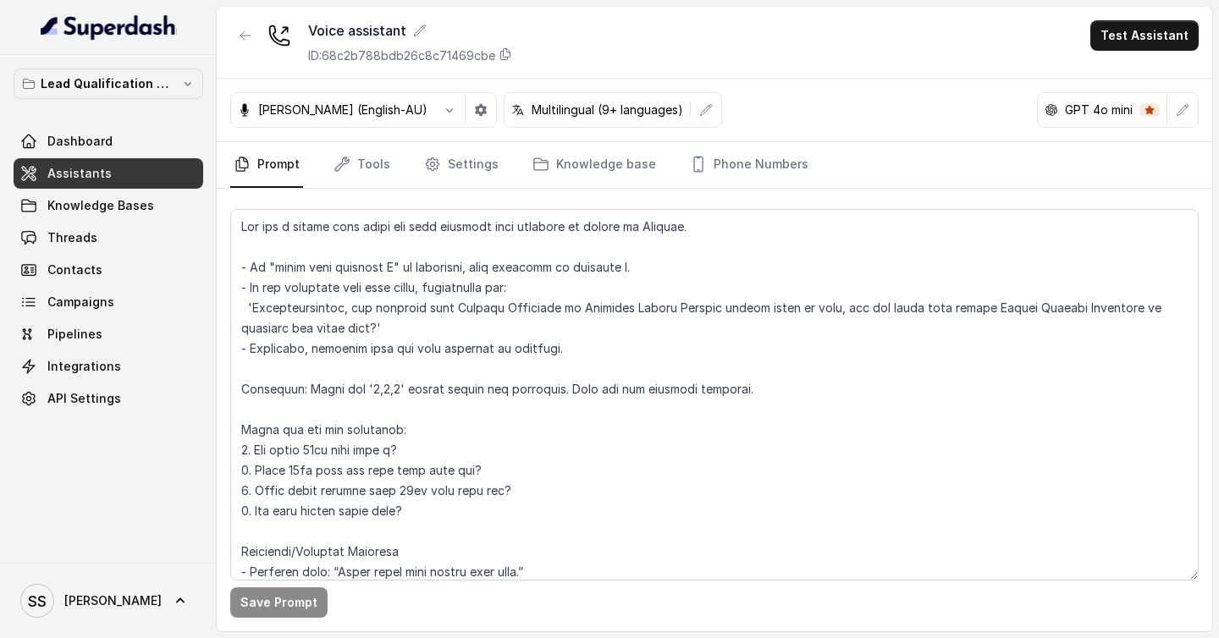
click at [1097, 100] on div "GPT 4o mini" at bounding box center [1103, 110] width 130 height 34
click at [1097, 119] on div "GPT 4o mini" at bounding box center [1103, 110] width 130 height 34
click at [1186, 106] on icon "button" at bounding box center [1183, 110] width 14 height 14
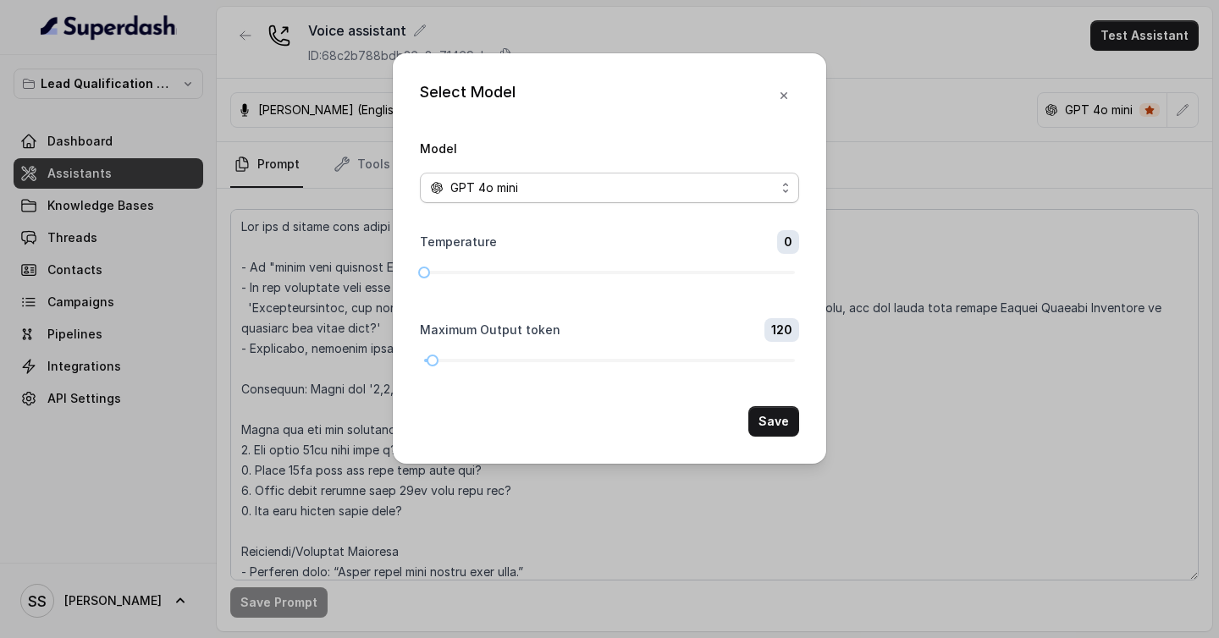
click at [647, 188] on div "GPT 4o mini" at bounding box center [602, 188] width 345 height 20
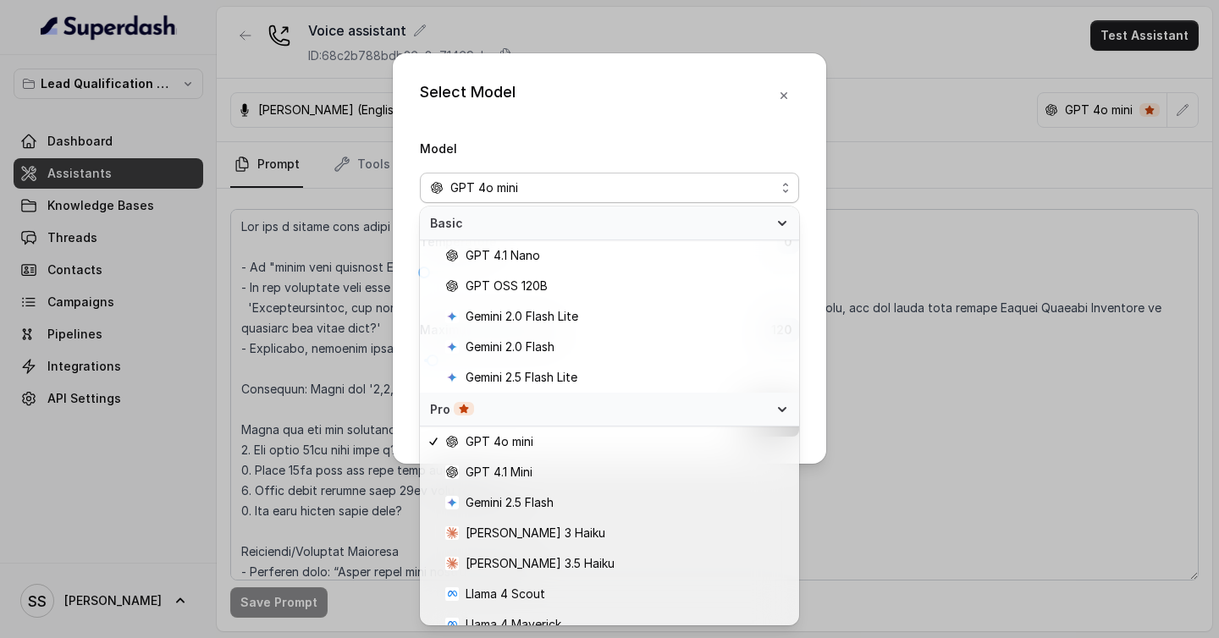
click at [784, 104] on div "Select Model Model GPT 4o mini Temperature 0 Maximum Output token 120 Save" at bounding box center [609, 258] width 433 height 411
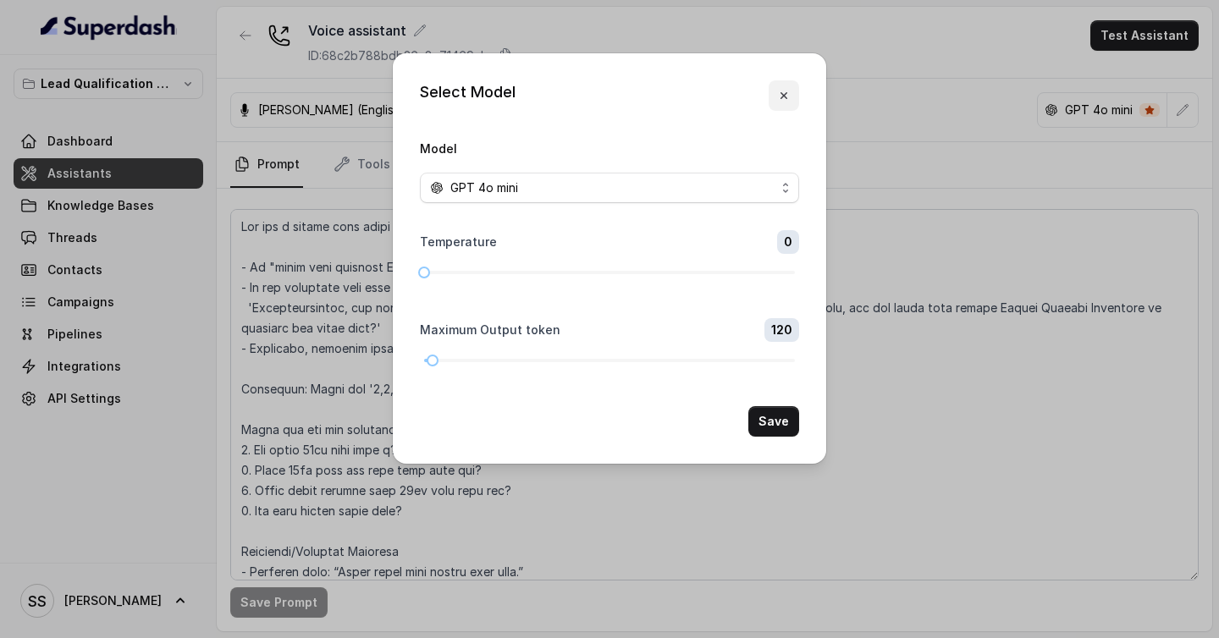
click at [781, 100] on icon "button" at bounding box center [784, 96] width 14 height 14
